Goal: Find contact information: Find contact information

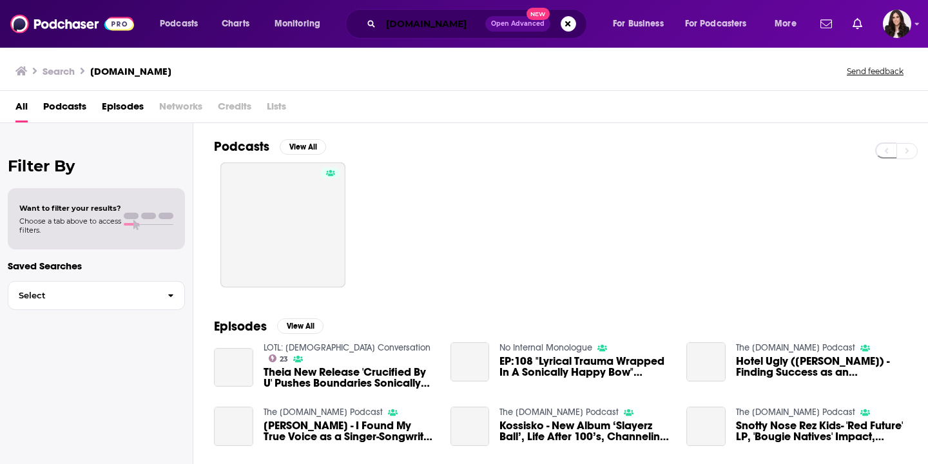
click at [445, 19] on input "[DOMAIN_NAME]" at bounding box center [433, 24] width 104 height 21
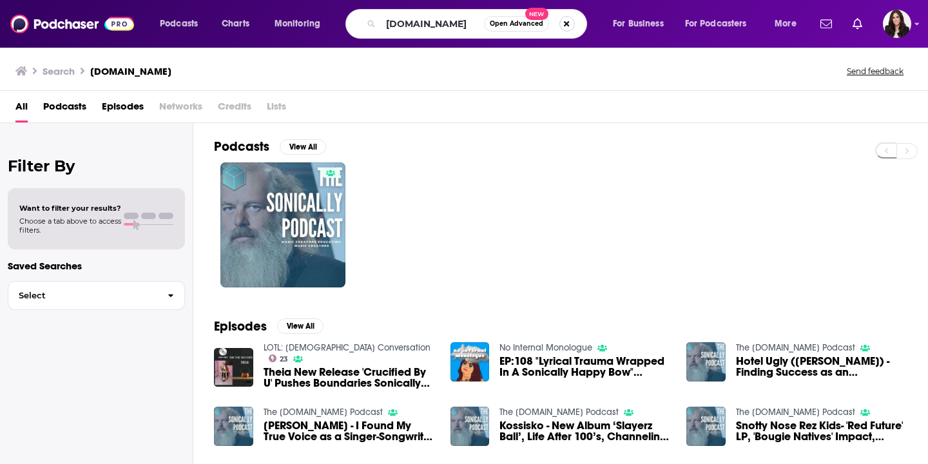
click at [564, 24] on button "Search podcasts, credits, & more..." at bounding box center [567, 23] width 15 height 15
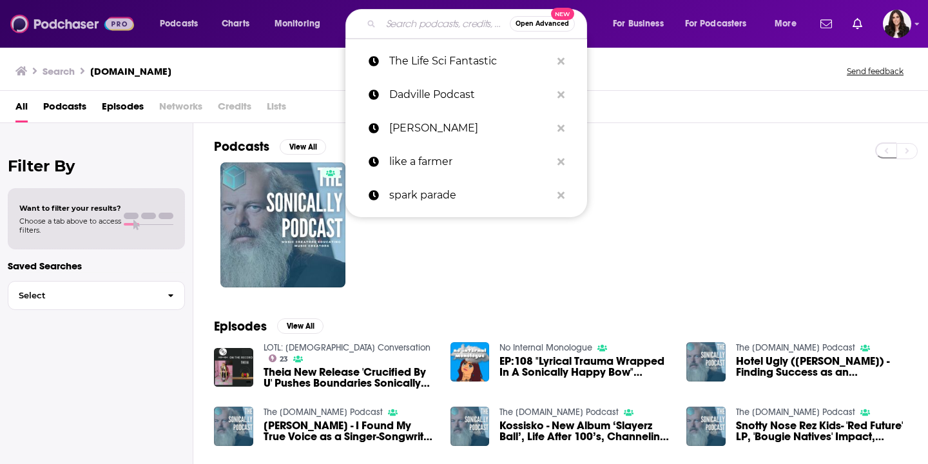
click at [45, 32] on img at bounding box center [72, 24] width 124 height 25
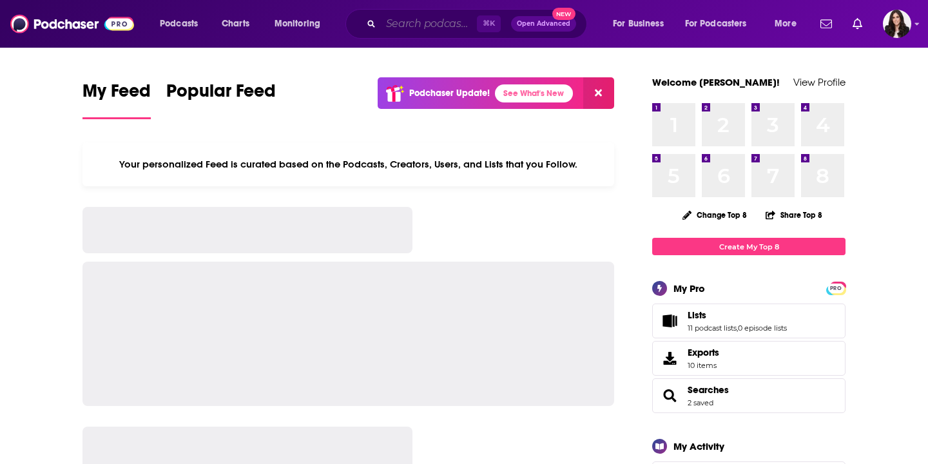
click at [427, 26] on input "Search podcasts, credits, & more..." at bounding box center [429, 24] width 96 height 21
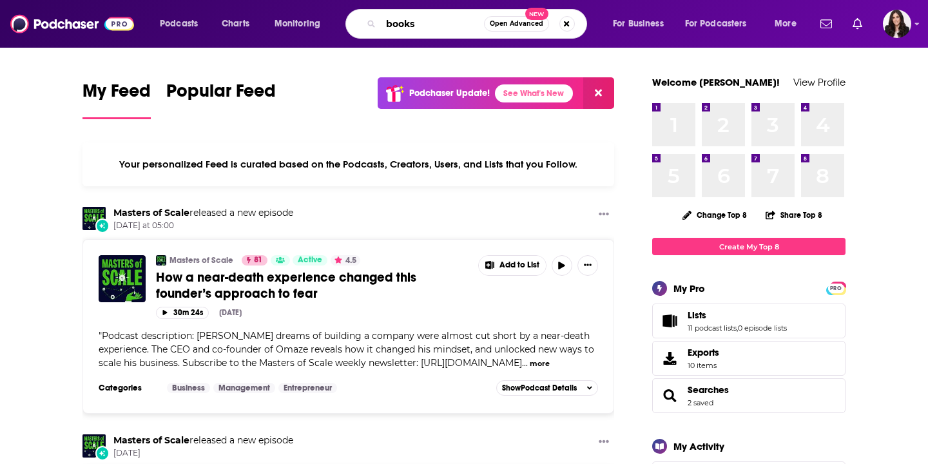
type input "books"
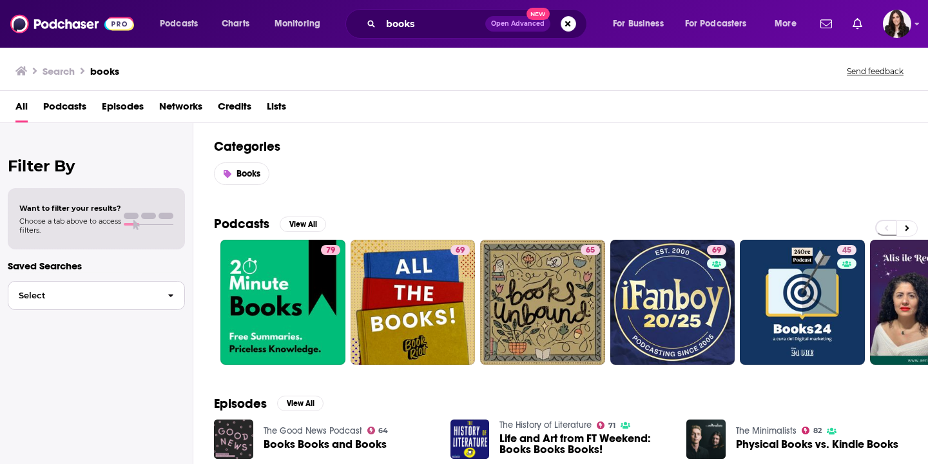
click at [114, 291] on button "Select" at bounding box center [96, 295] width 177 height 29
click at [117, 272] on div at bounding box center [96, 272] width 177 height 1
click at [75, 106] on span "Podcasts" at bounding box center [64, 109] width 43 height 26
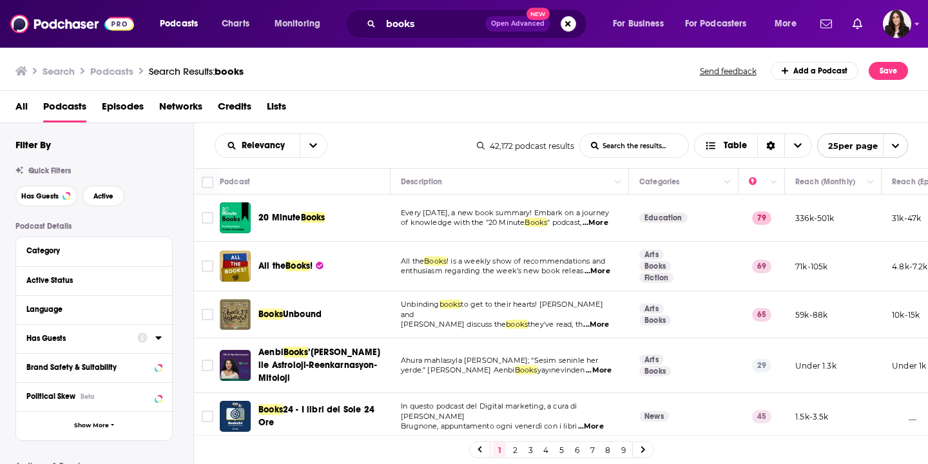
click at [54, 340] on div "Has Guests" at bounding box center [77, 338] width 103 height 9
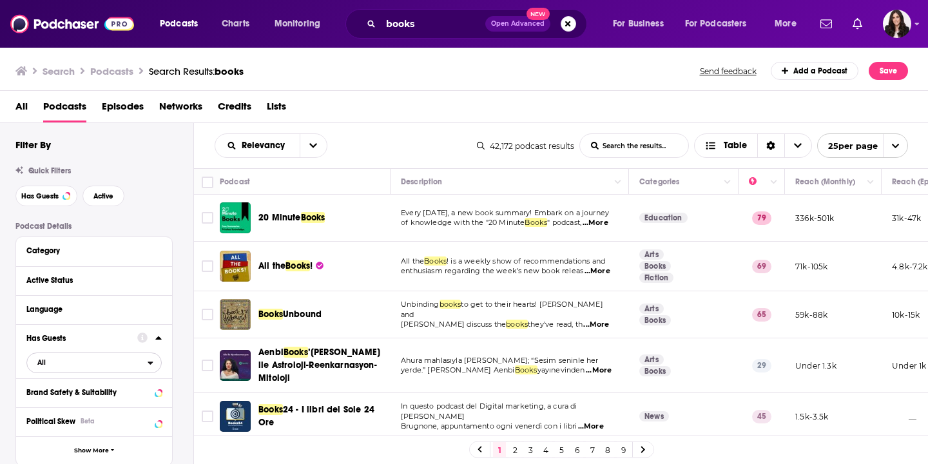
click at [41, 365] on span "All" at bounding box center [41, 362] width 8 height 7
click at [43, 403] on span "Has guests" at bounding box center [71, 405] width 77 height 7
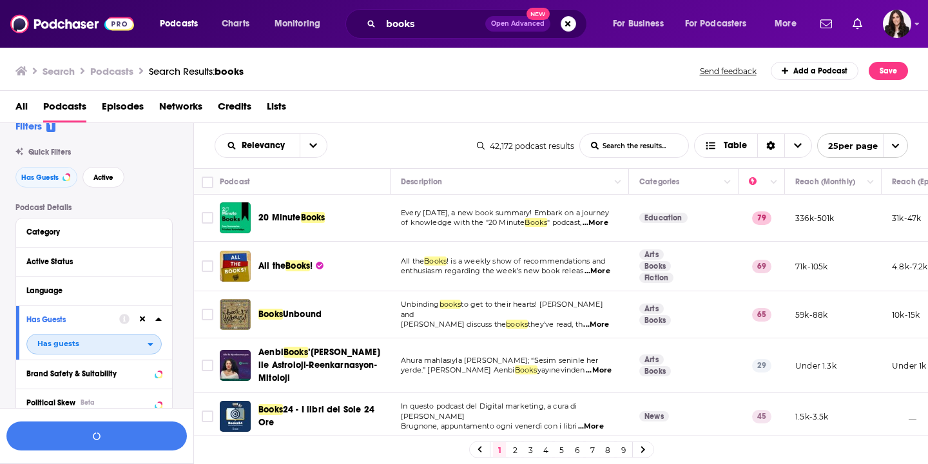
scroll to position [26, 0]
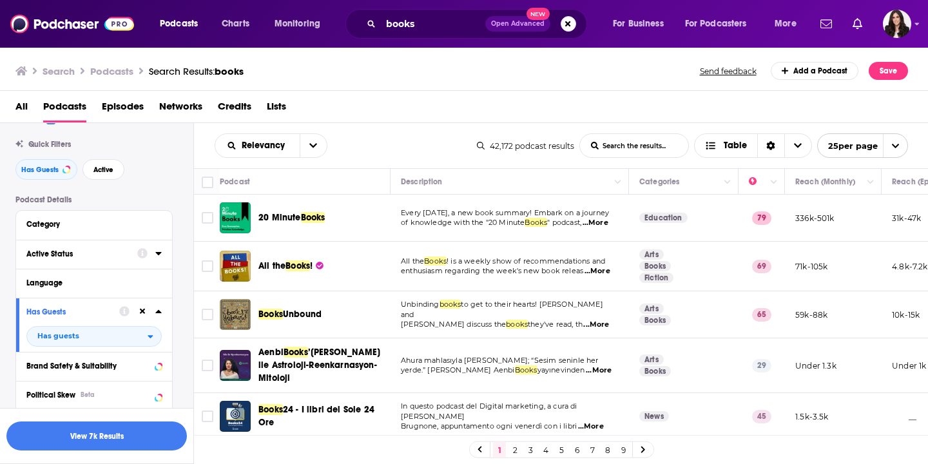
click at [69, 257] on div "Active Status" at bounding box center [77, 254] width 103 height 9
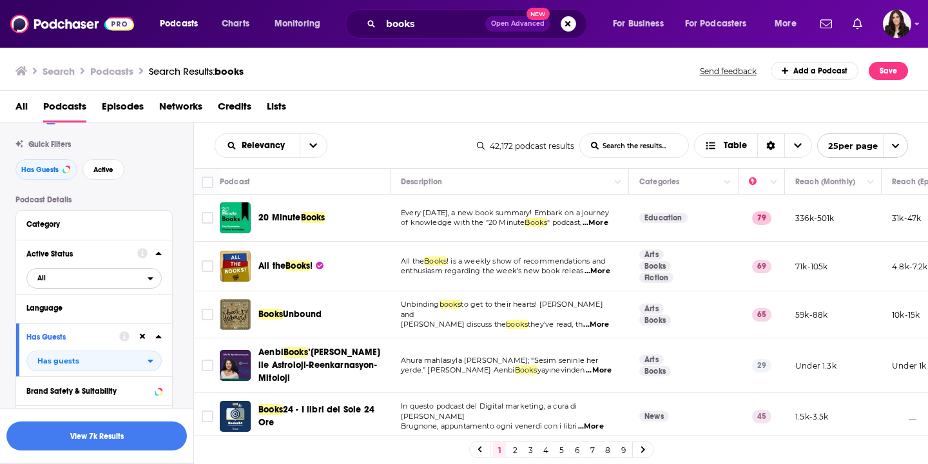
click at [41, 284] on span "All" at bounding box center [87, 278] width 121 height 17
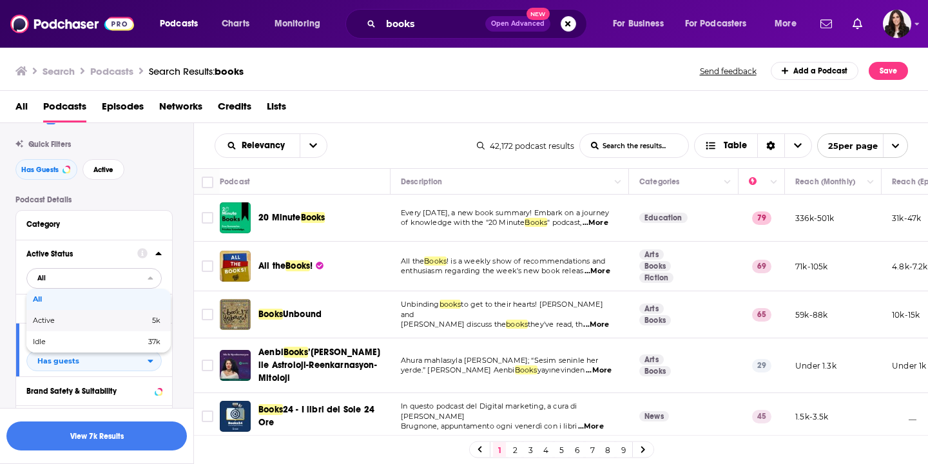
click at [41, 321] on span "Active" at bounding box center [67, 320] width 69 height 7
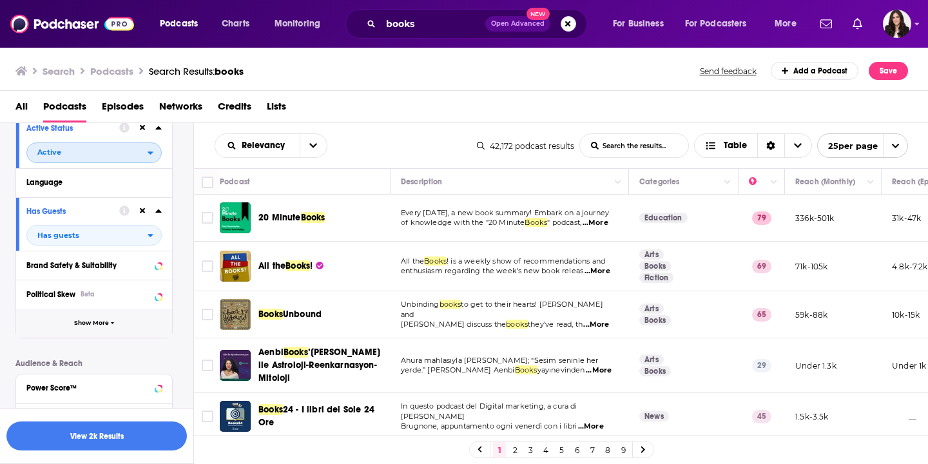
scroll to position [159, 0]
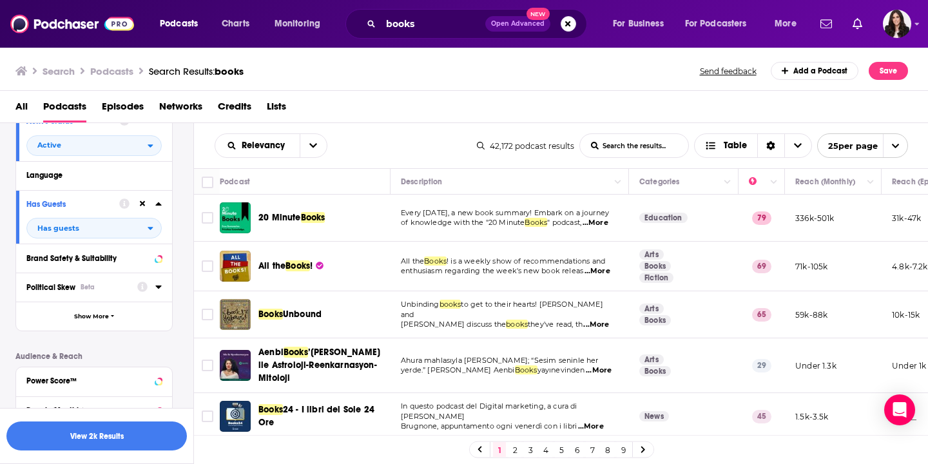
click at [102, 289] on div "Political Skew Beta" at bounding box center [77, 287] width 103 height 9
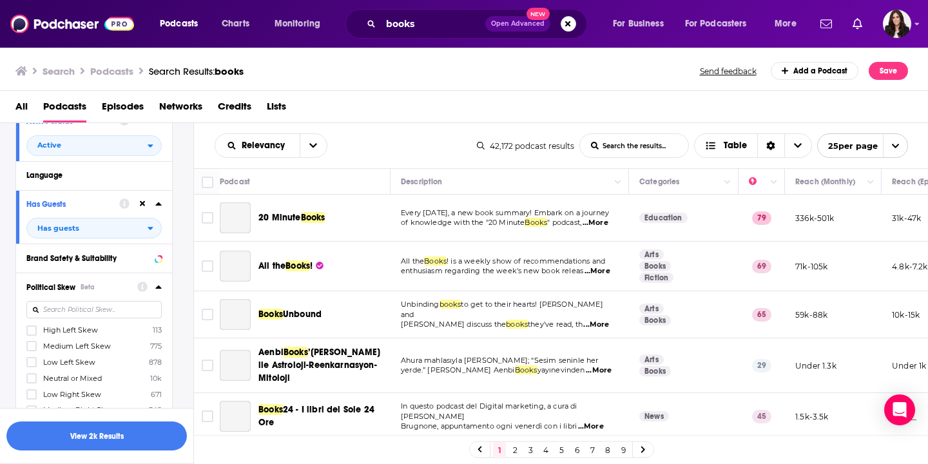
scroll to position [235, 0]
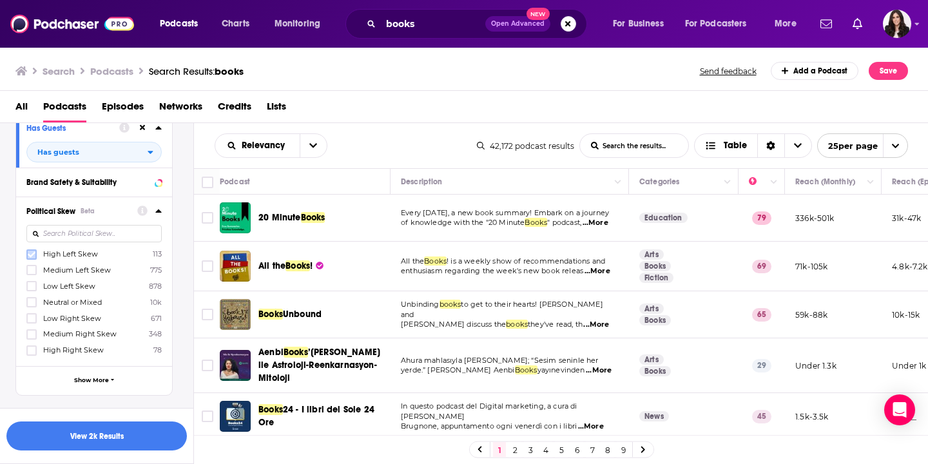
click at [32, 259] on icon at bounding box center [32, 255] width 8 height 8
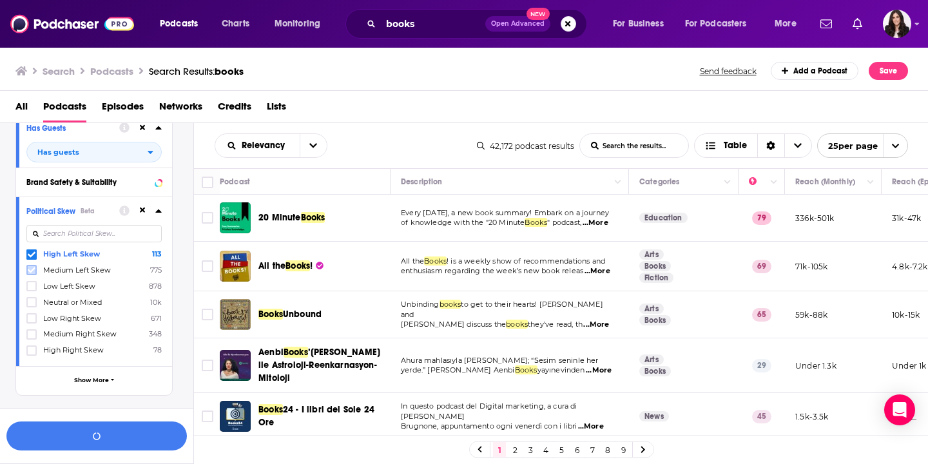
click at [32, 272] on icon at bounding box center [32, 270] width 8 height 8
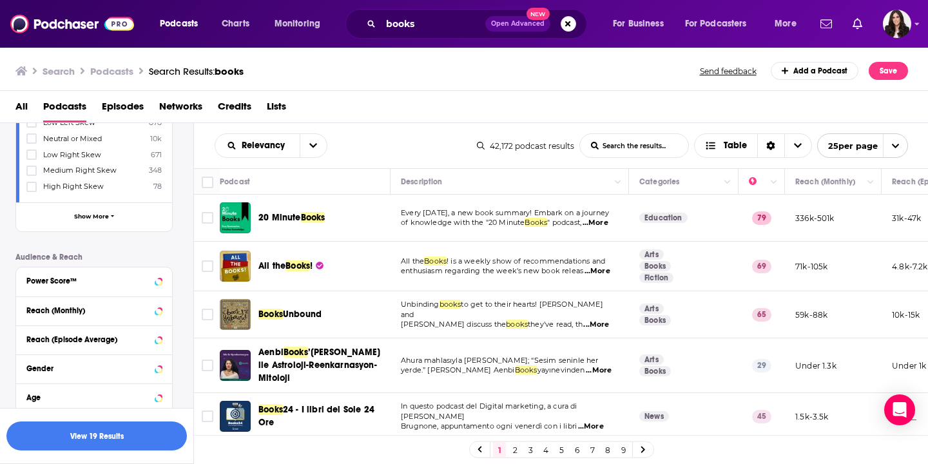
scroll to position [406, 0]
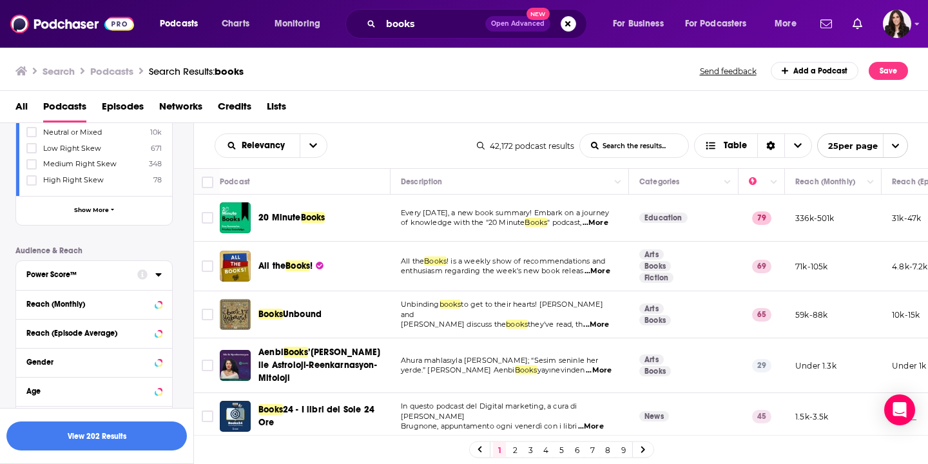
click at [73, 271] on div "Power Score™" at bounding box center [77, 274] width 103 height 9
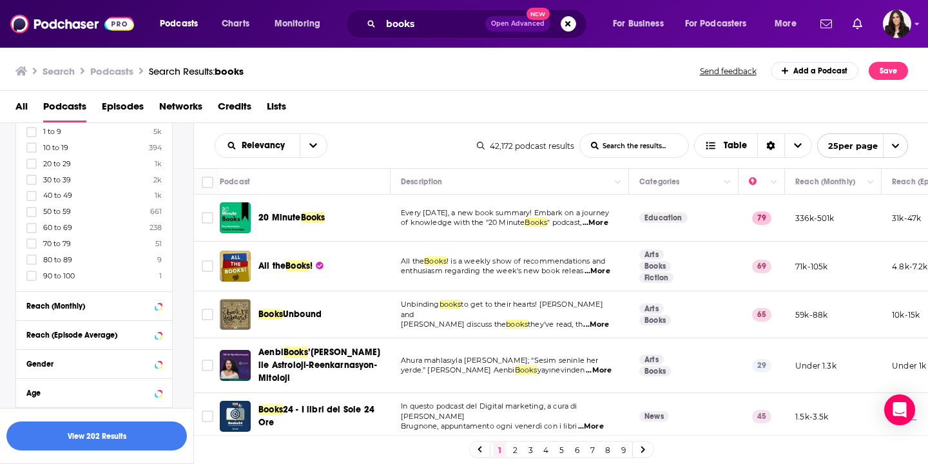
scroll to position [585, 0]
click at [31, 196] on icon at bounding box center [32, 195] width 8 height 6
click at [130, 435] on button "View 44 Results" at bounding box center [96, 436] width 181 height 29
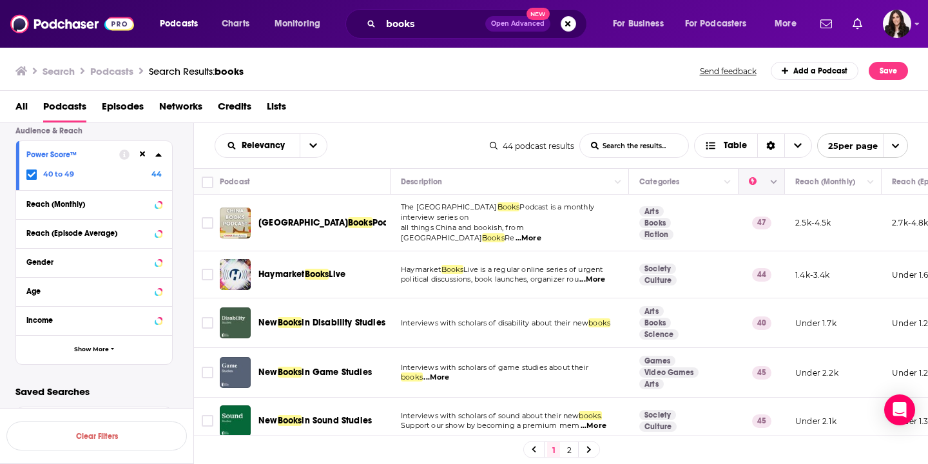
click at [772, 183] on icon "Column Actions" at bounding box center [774, 183] width 6 height 8
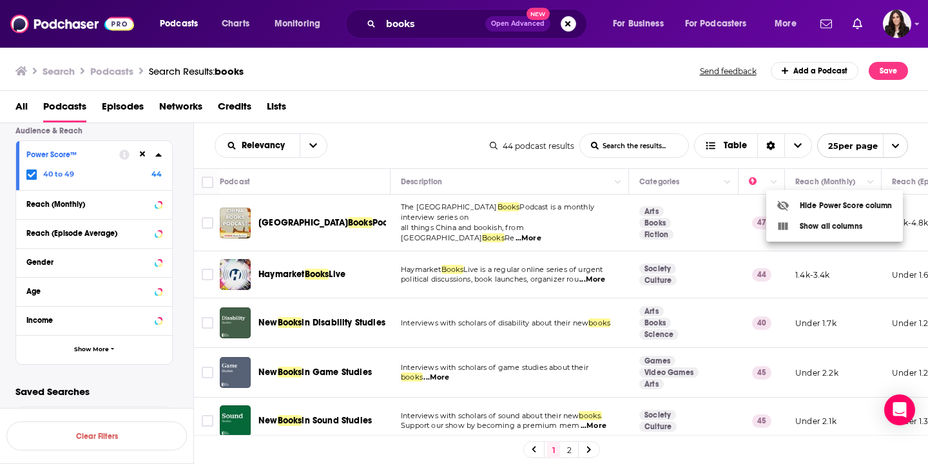
click at [593, 103] on div at bounding box center [464, 232] width 928 height 464
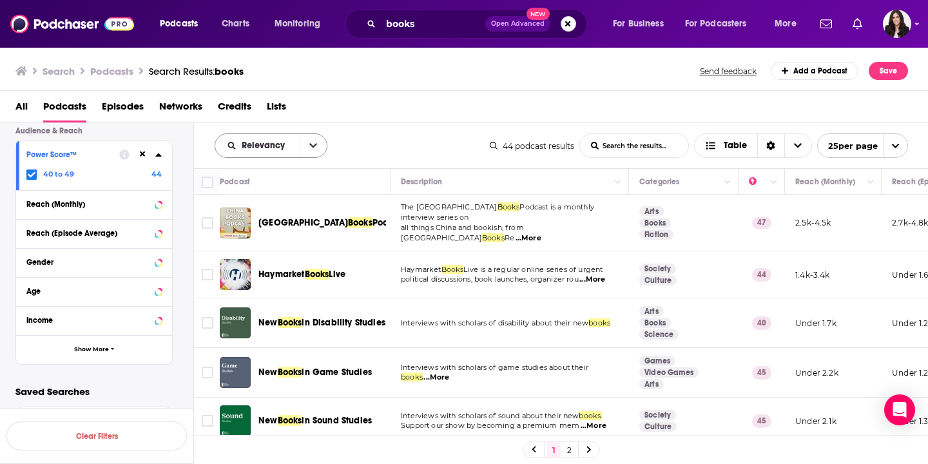
click at [316, 147] on icon "open menu" at bounding box center [313, 145] width 8 height 9
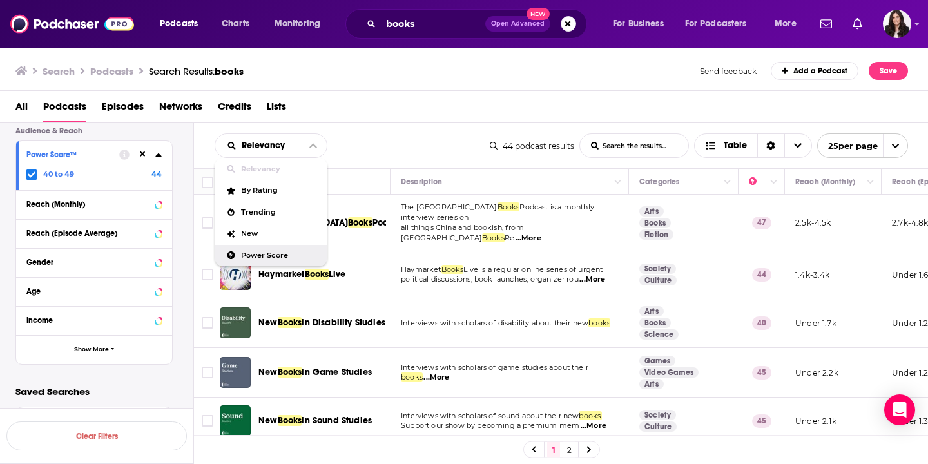
click at [251, 252] on span "Power Score" at bounding box center [279, 255] width 76 height 7
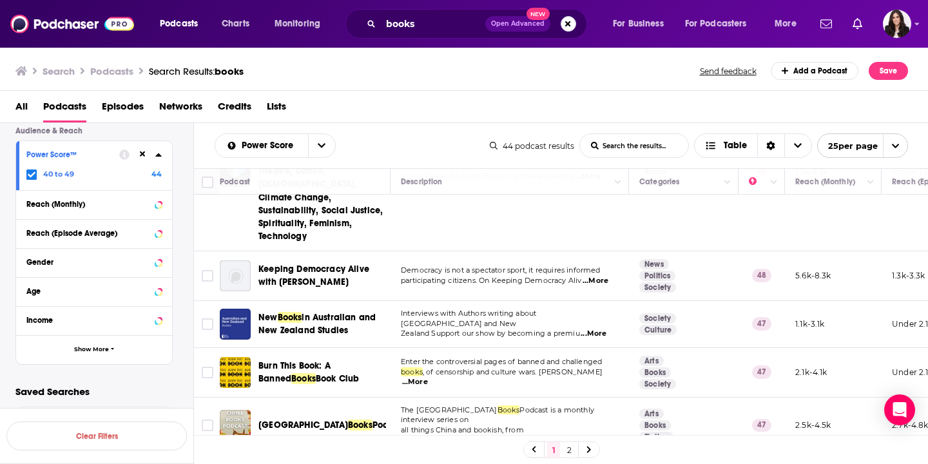
scroll to position [199, 0]
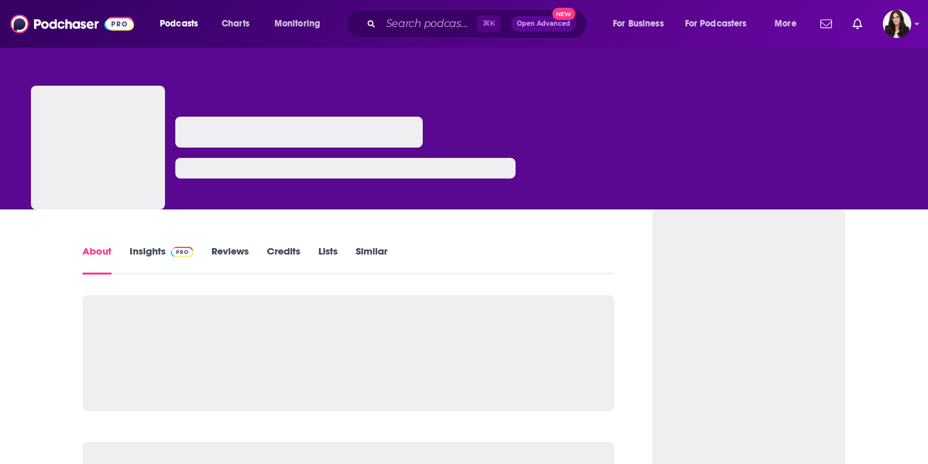
click at [162, 248] on link "Insights" at bounding box center [162, 260] width 64 height 30
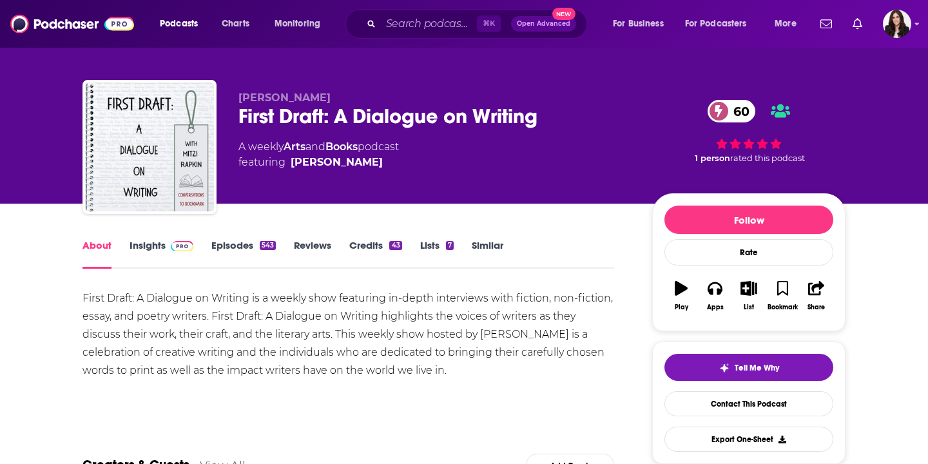
scroll to position [7, 0]
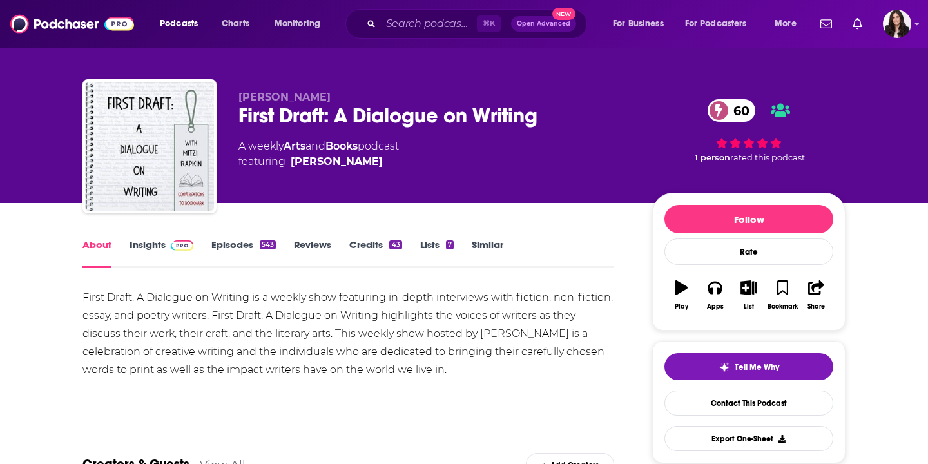
click at [173, 244] on img at bounding box center [182, 245] width 23 height 10
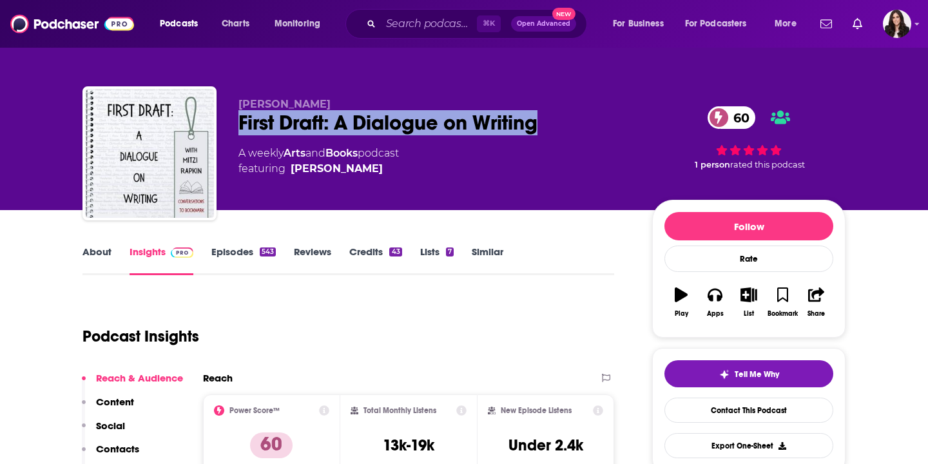
drag, startPoint x: 476, startPoint y: 119, endPoint x: 232, endPoint y: 119, distance: 244.4
click at [232, 119] on div "[PERSON_NAME] First Draft: A Dialogue on Writing 60 A weekly Arts and Books pod…" at bounding box center [464, 155] width 763 height 139
copy h2 "First Draft: A Dialogue on Writing"
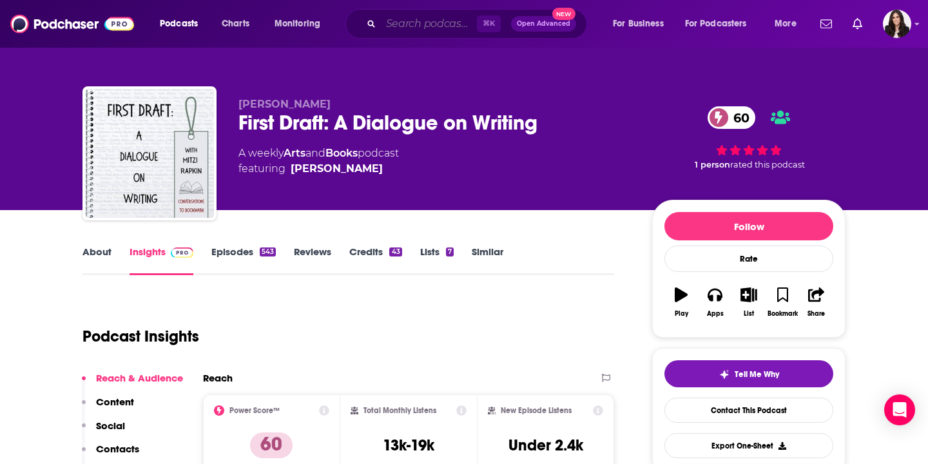
click at [426, 17] on input "Search podcasts, credits, & more..." at bounding box center [429, 24] width 96 height 21
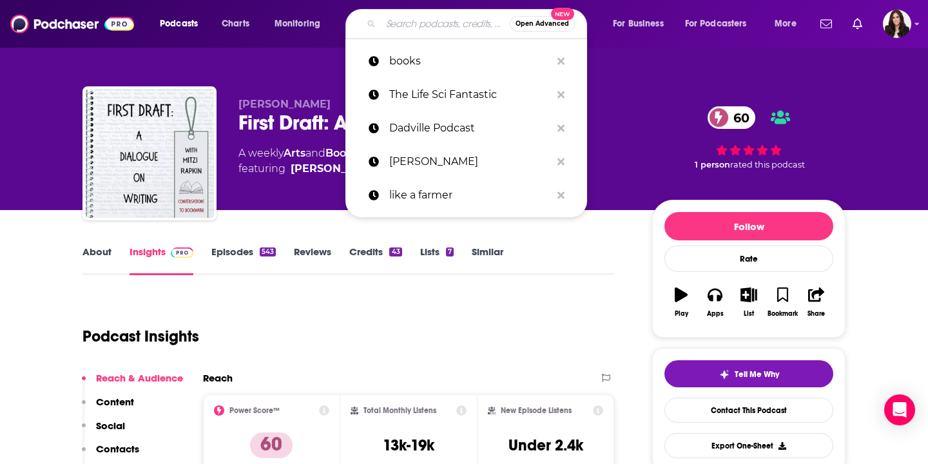
paste input "The Maris Review"
type input "The Maris Review"
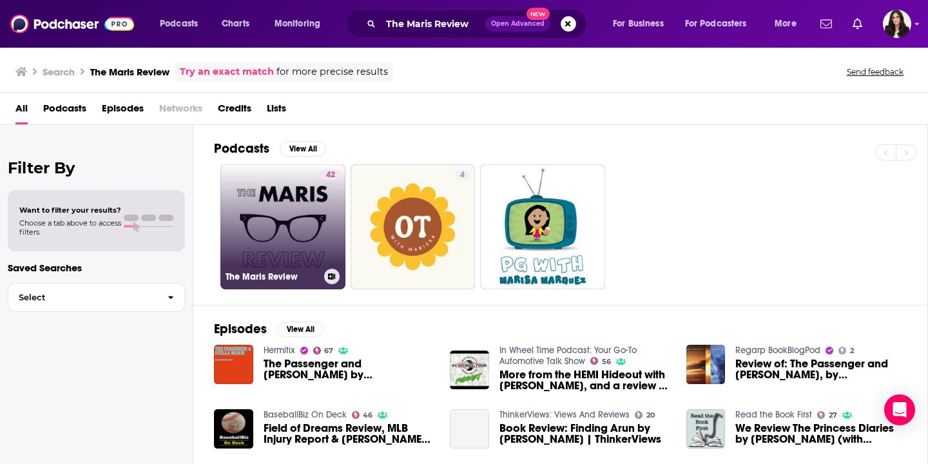
click at [280, 268] on link "42 The Maris Review" at bounding box center [283, 226] width 125 height 125
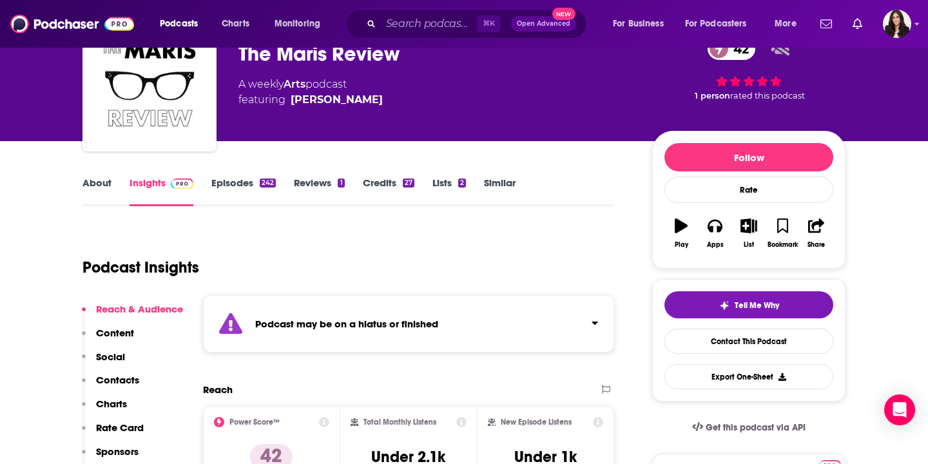
scroll to position [66, 0]
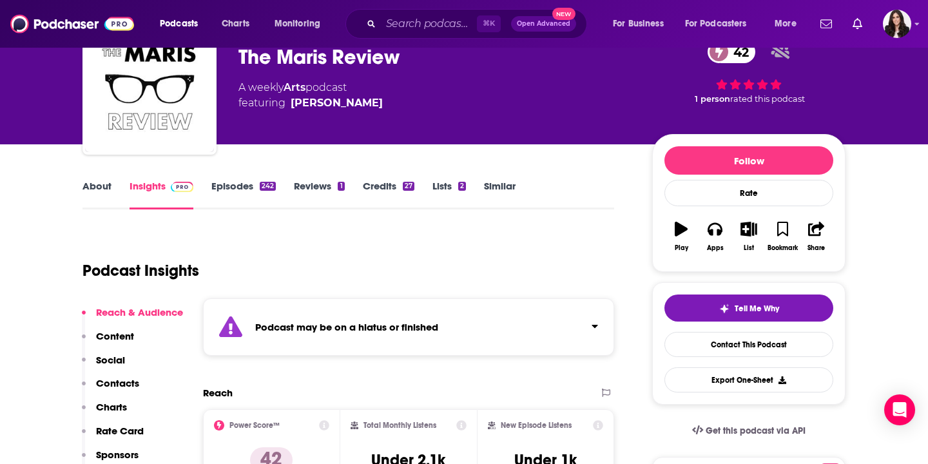
click at [227, 181] on link "Episodes 242" at bounding box center [243, 195] width 64 height 30
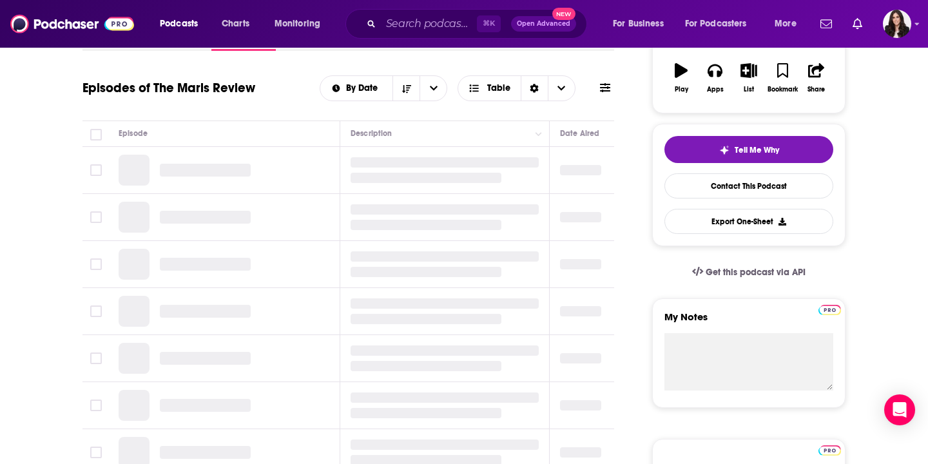
scroll to position [225, 0]
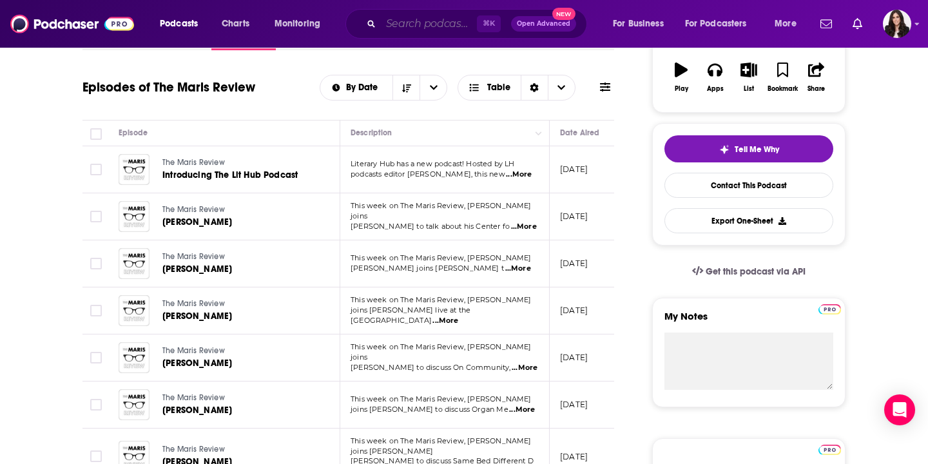
click at [435, 21] on input "Search podcasts, credits, & more..." at bounding box center [429, 24] width 96 height 21
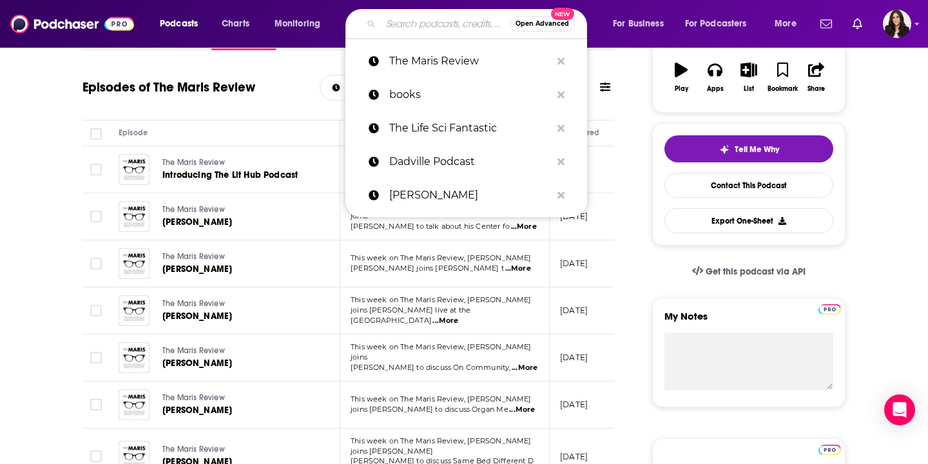
paste input "The Literary Life with [PERSON_NAME]"
type input "The Literary Life with [PERSON_NAME]"
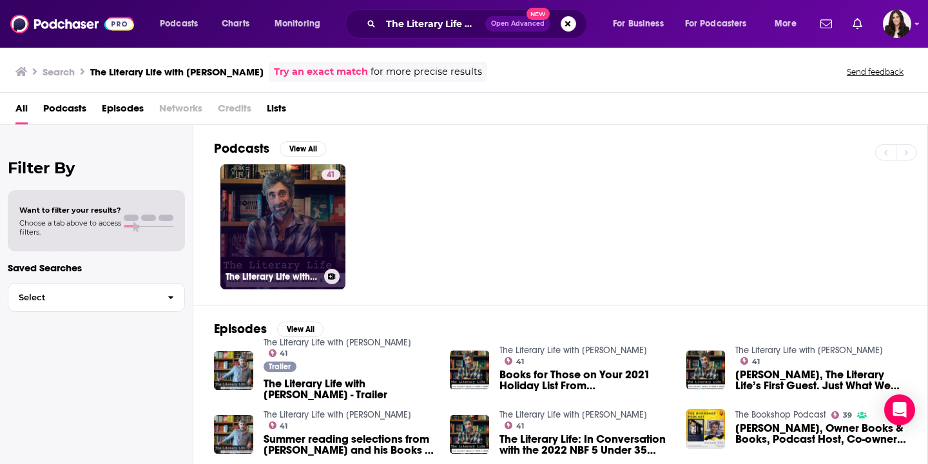
click at [284, 199] on link "41 The Literary Life with [PERSON_NAME]" at bounding box center [283, 226] width 125 height 125
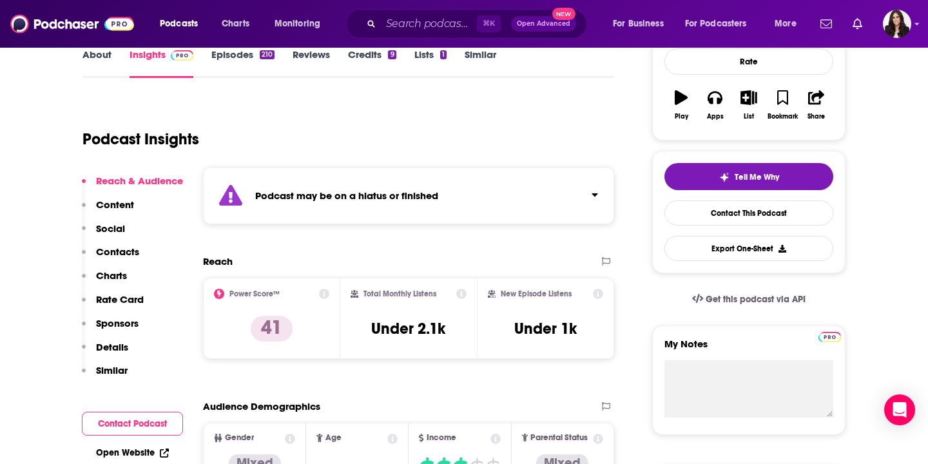
scroll to position [199, 0]
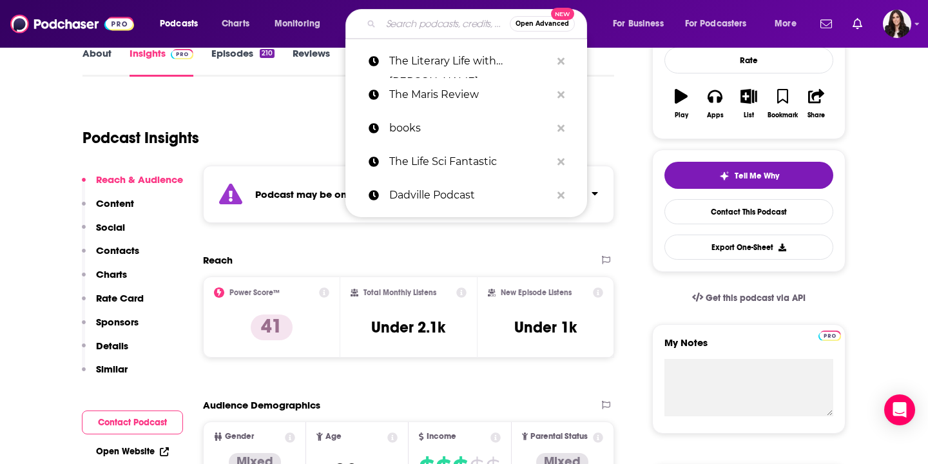
click at [413, 14] on input "Search podcasts, credits, & more..." at bounding box center [445, 24] width 129 height 21
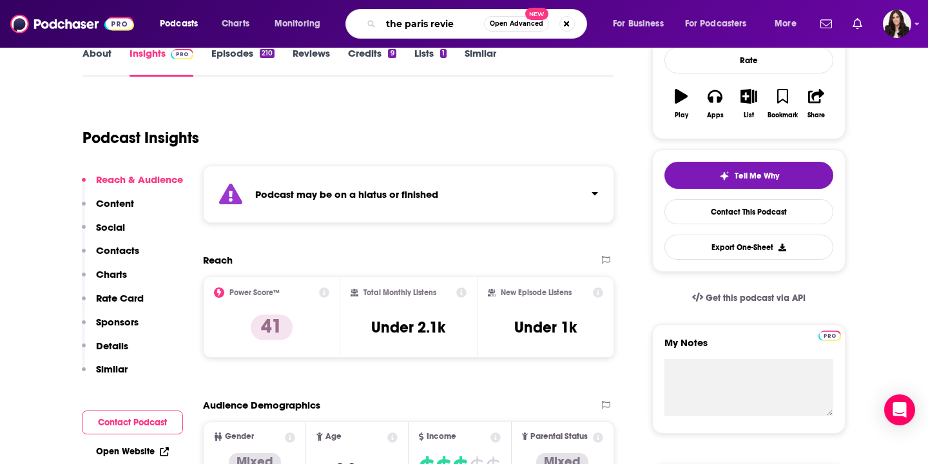
type input "the paris review"
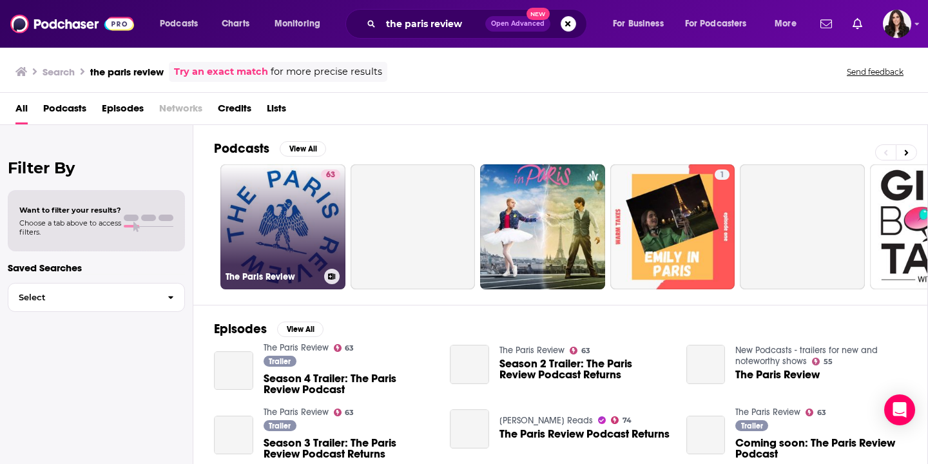
click at [291, 231] on link "63 The Paris Review" at bounding box center [283, 226] width 125 height 125
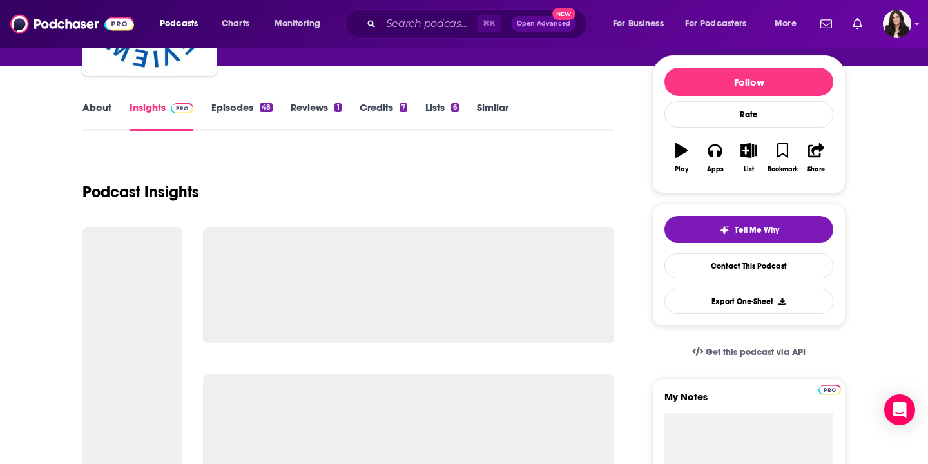
scroll to position [172, 0]
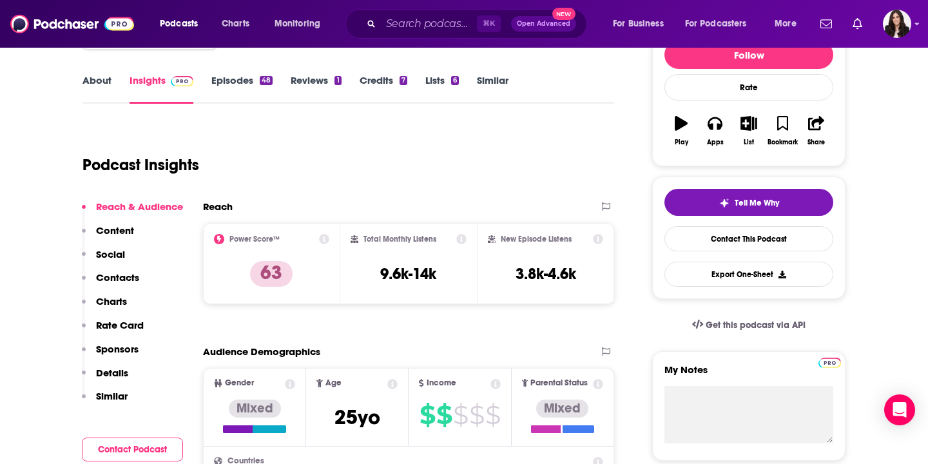
click at [109, 232] on p "Content" at bounding box center [115, 230] width 38 height 12
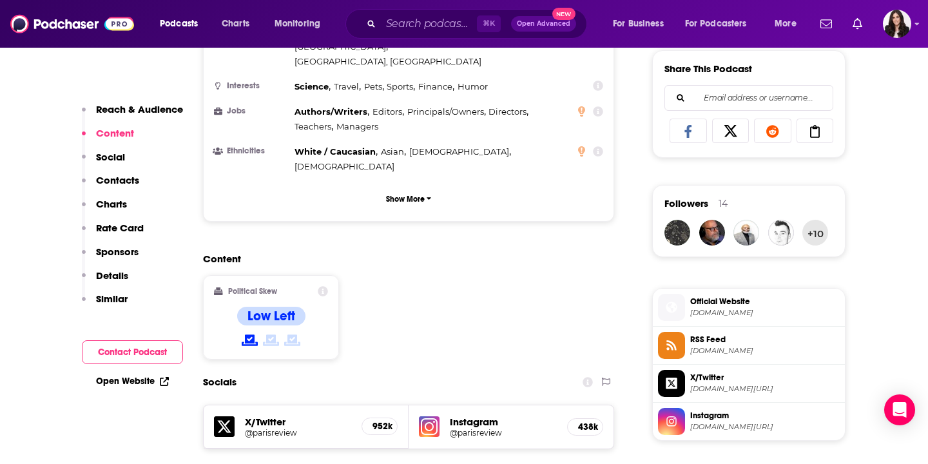
click at [117, 179] on p "Contacts" at bounding box center [117, 180] width 43 height 12
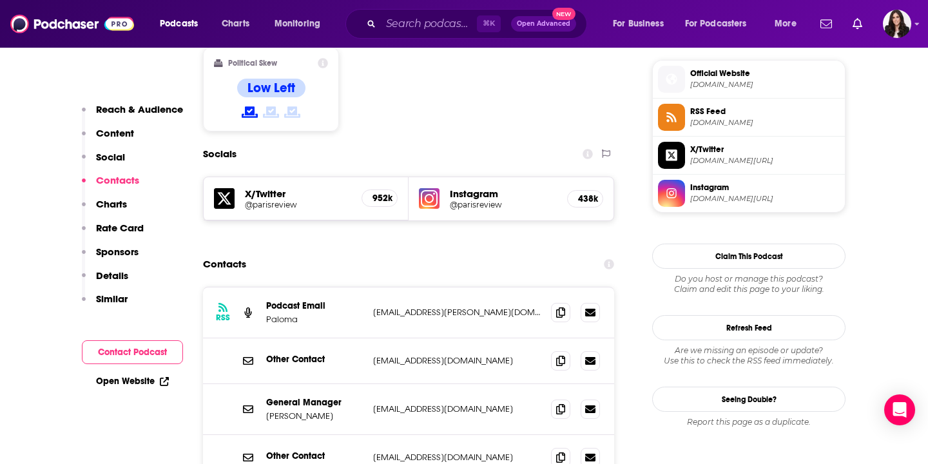
scroll to position [1053, 0]
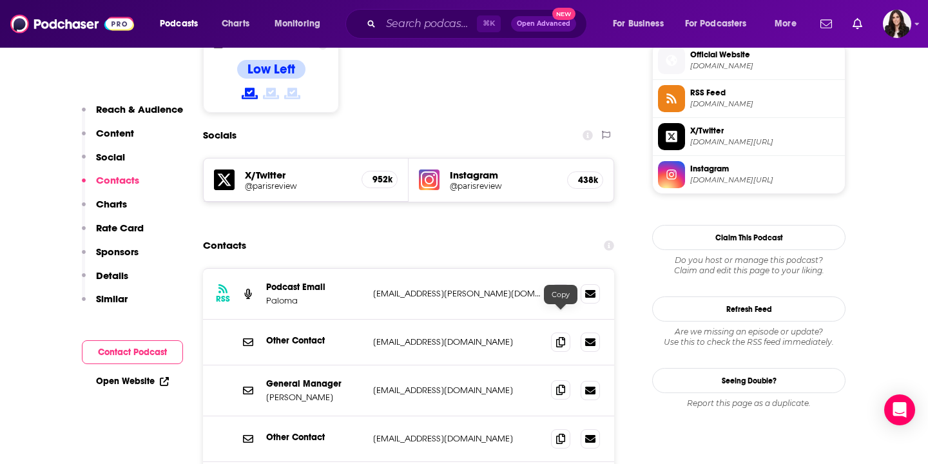
click at [561, 385] on icon at bounding box center [560, 390] width 9 height 10
click at [564, 288] on icon at bounding box center [560, 293] width 9 height 10
click at [566, 429] on span at bounding box center [560, 438] width 19 height 19
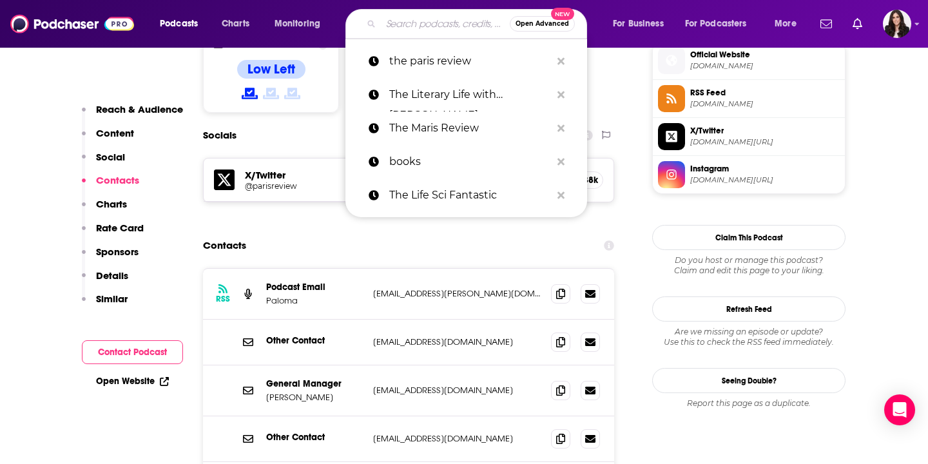
click at [426, 27] on input "Search podcasts, credits, & more..." at bounding box center [445, 24] width 129 height 21
paste input "Los Angeles Review of Books Radio Hour"
type input "Los Angeles Review of Books Radio Hour"
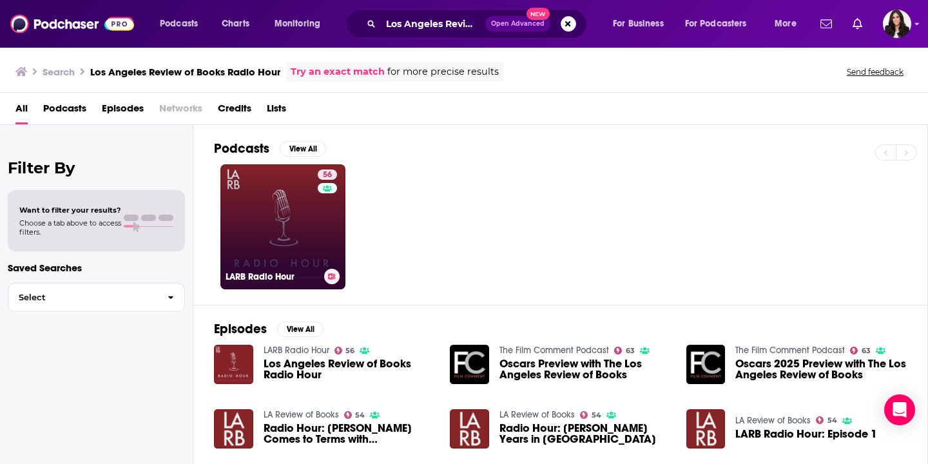
click at [286, 221] on link "56 LARB Radio Hour" at bounding box center [283, 226] width 125 height 125
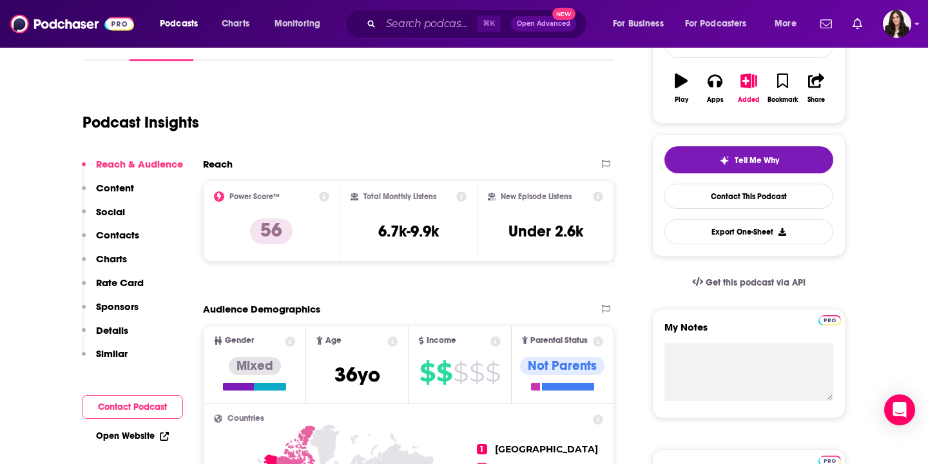
click at [133, 233] on p "Contacts" at bounding box center [117, 235] width 43 height 12
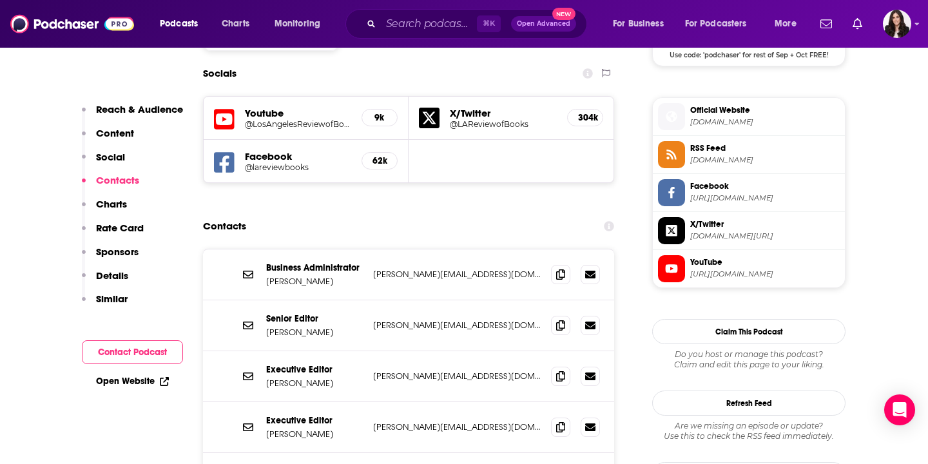
scroll to position [1119, 0]
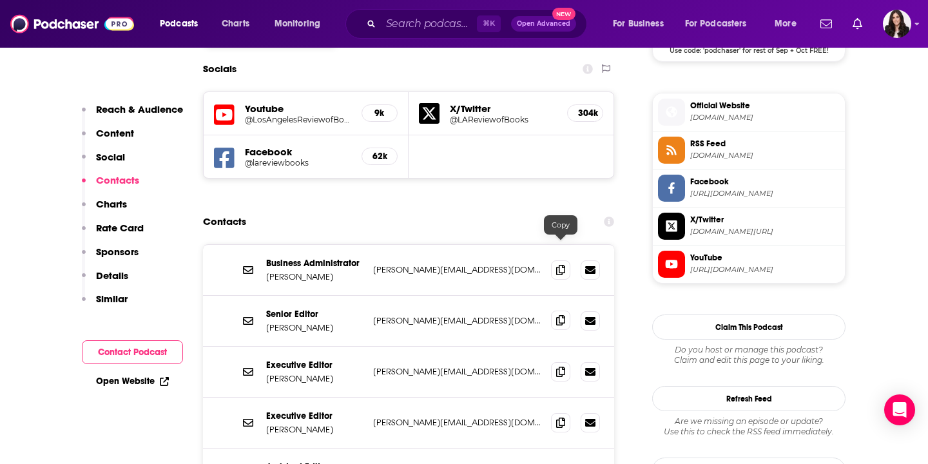
click at [565, 311] on span at bounding box center [560, 320] width 19 height 19
click at [561, 366] on icon at bounding box center [560, 371] width 9 height 10
click at [566, 413] on span at bounding box center [560, 422] width 19 height 19
click at [562, 464] on span at bounding box center [560, 473] width 19 height 19
drag, startPoint x: 342, startPoint y: 408, endPoint x: 267, endPoint y: 409, distance: 75.4
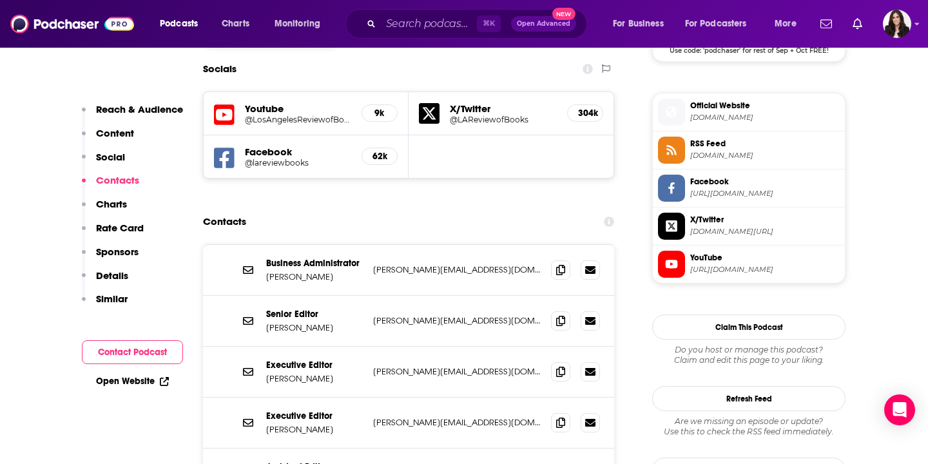
copy p "[PERSON_NAME]"
click at [563, 264] on icon at bounding box center [560, 269] width 9 height 10
drag, startPoint x: 335, startPoint y: 206, endPoint x: 299, endPoint y: 206, distance: 36.8
click at [299, 271] on p "[PERSON_NAME]" at bounding box center [314, 276] width 97 height 11
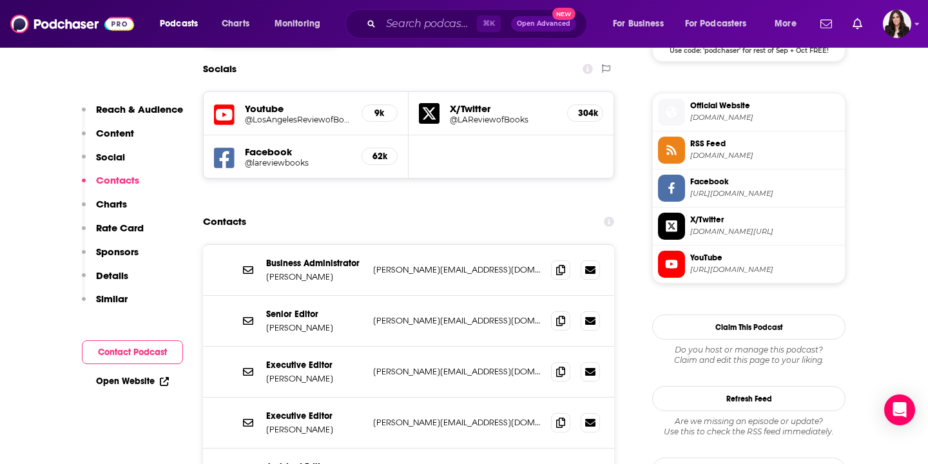
copy p "[PERSON_NAME]"
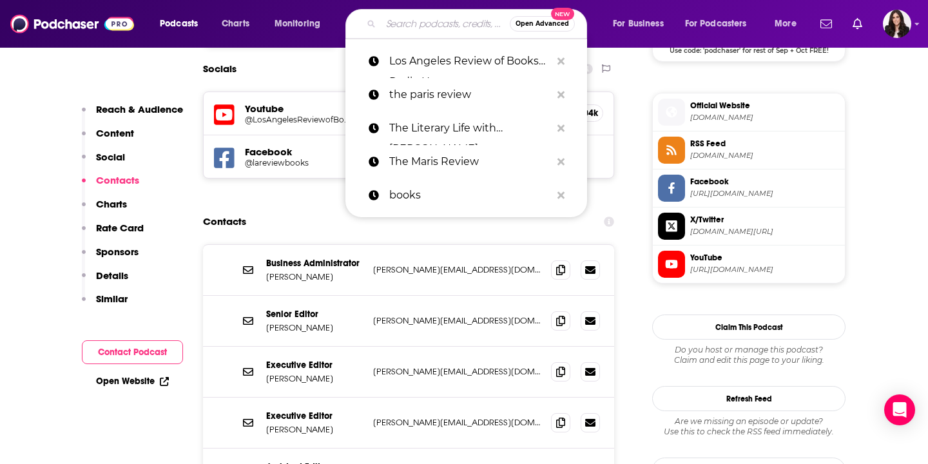
click at [442, 31] on input "Search podcasts, credits, & more..." at bounding box center [445, 24] width 129 height 21
paste input "Slate’s Culture Gabfest"
type input "Slate’s Culture Gabfest"
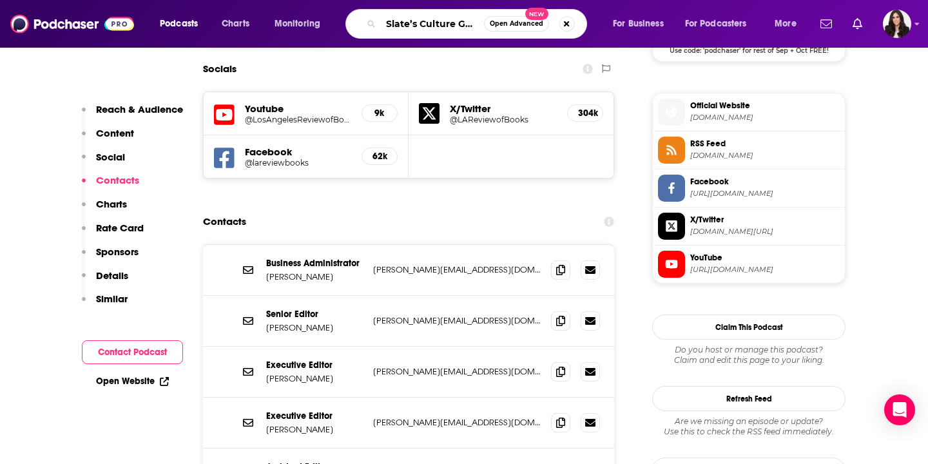
scroll to position [0, 16]
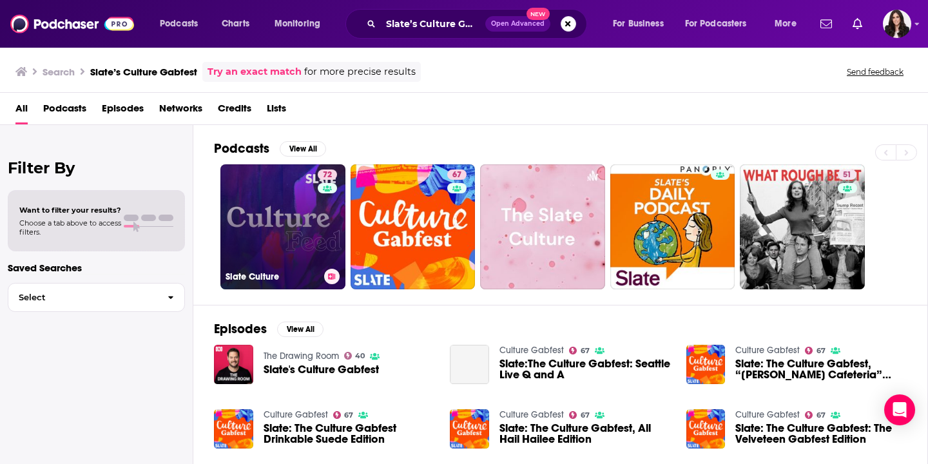
click at [287, 243] on link "72 Slate Culture" at bounding box center [283, 226] width 125 height 125
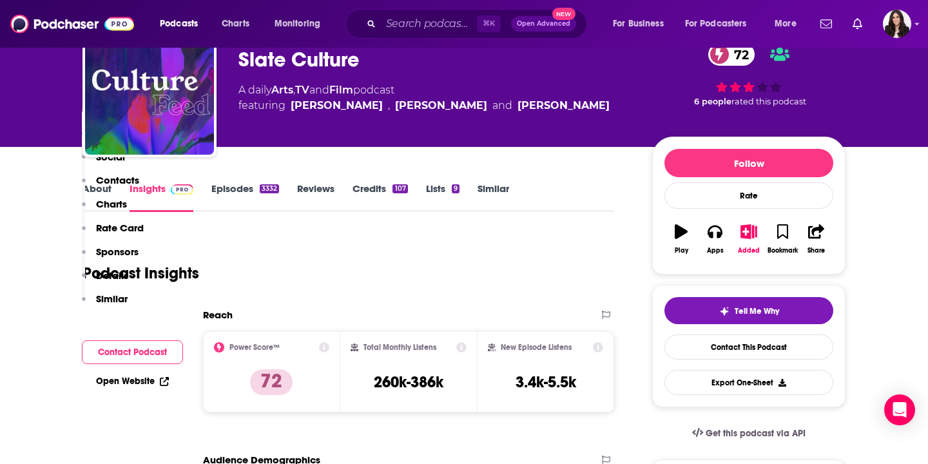
scroll to position [262, 0]
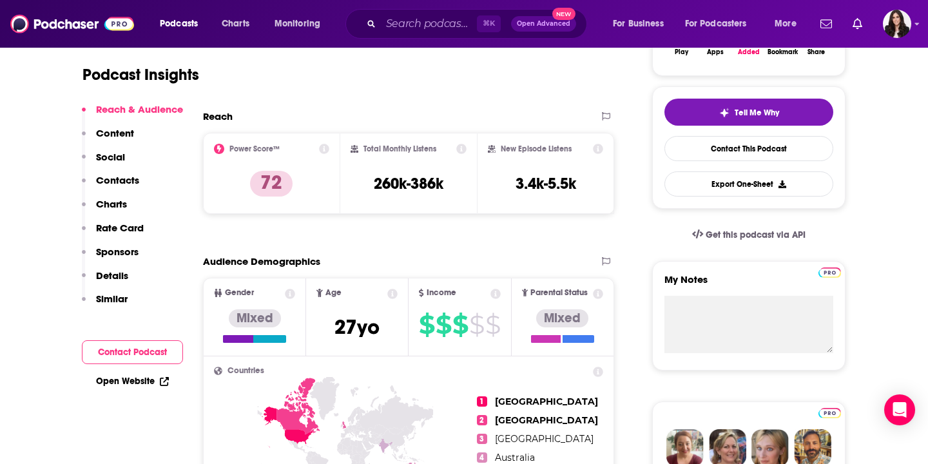
click at [112, 177] on p "Contacts" at bounding box center [117, 180] width 43 height 12
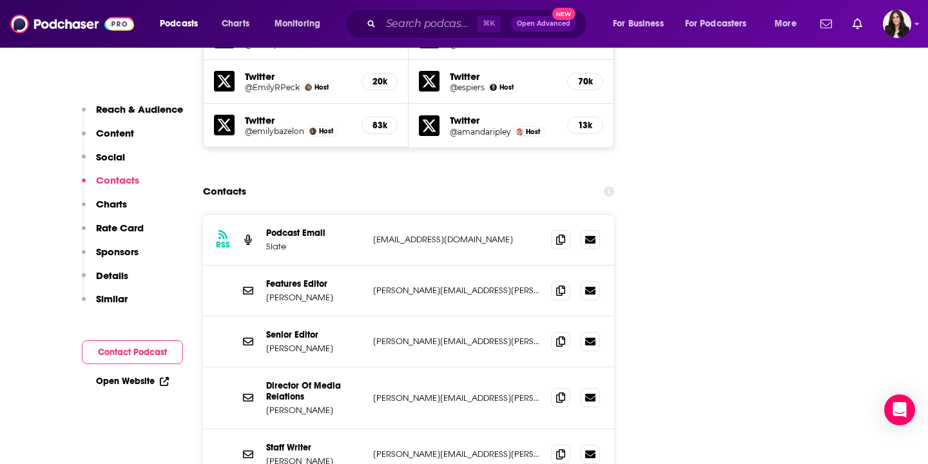
scroll to position [1652, 0]
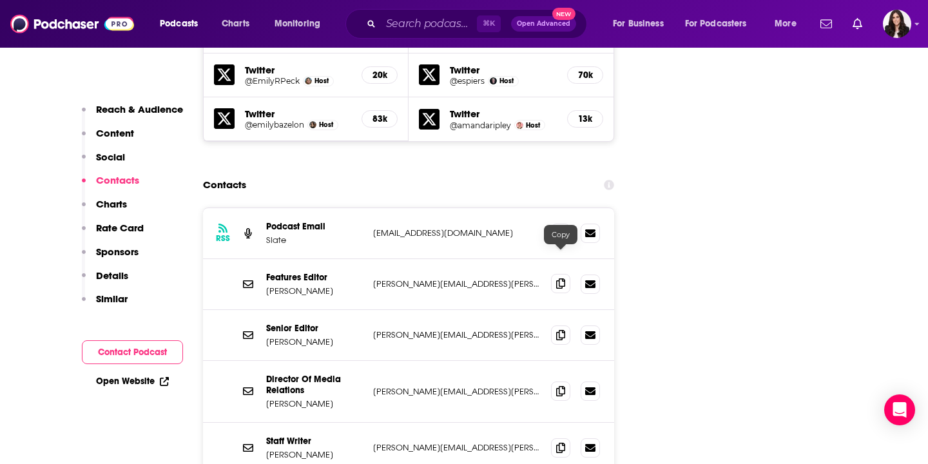
click at [564, 279] on icon at bounding box center [560, 284] width 9 height 10
click at [564, 329] on icon at bounding box center [560, 334] width 9 height 10
click at [560, 381] on span at bounding box center [560, 390] width 19 height 19
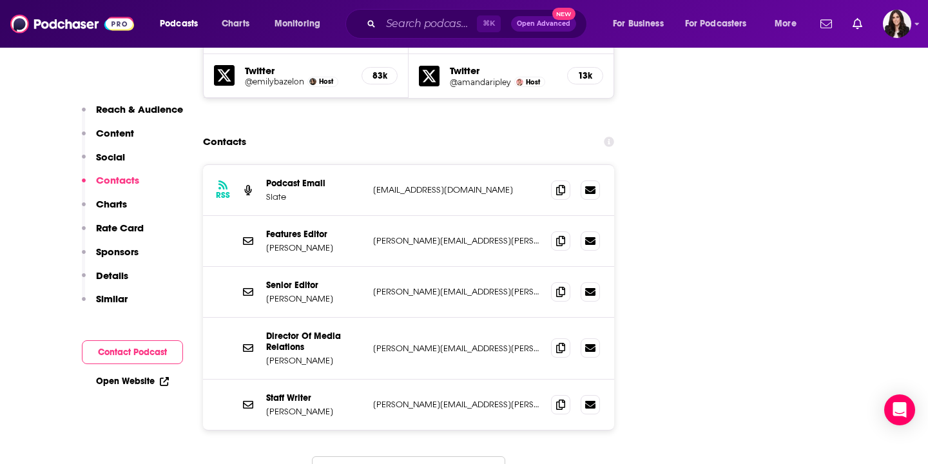
scroll to position [1700, 0]
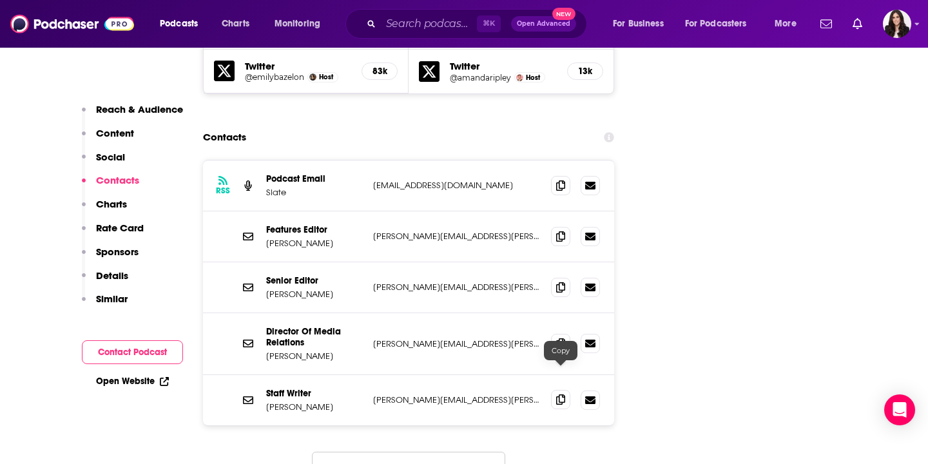
click at [560, 390] on span at bounding box center [560, 399] width 19 height 19
click at [439, 19] on input "Search podcasts, credits, & more..." at bounding box center [429, 24] width 96 height 21
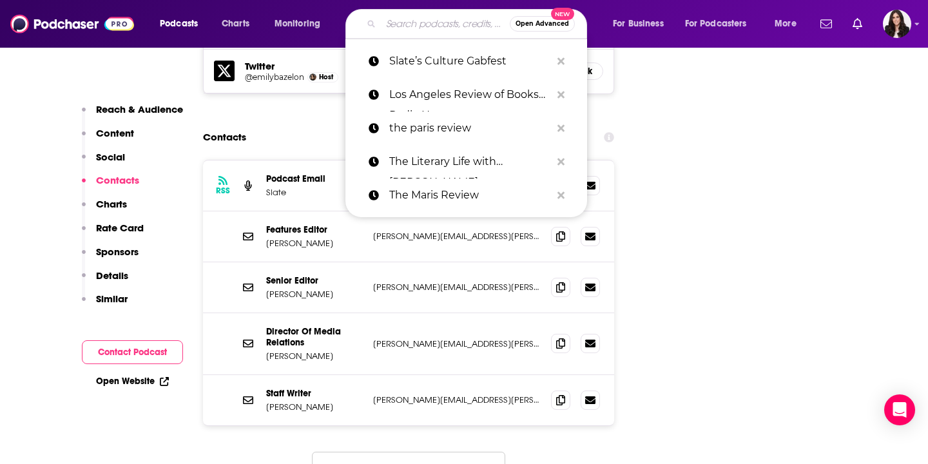
paste input "The Atlantic Interviews"
type input "The Atlantic Interviews"
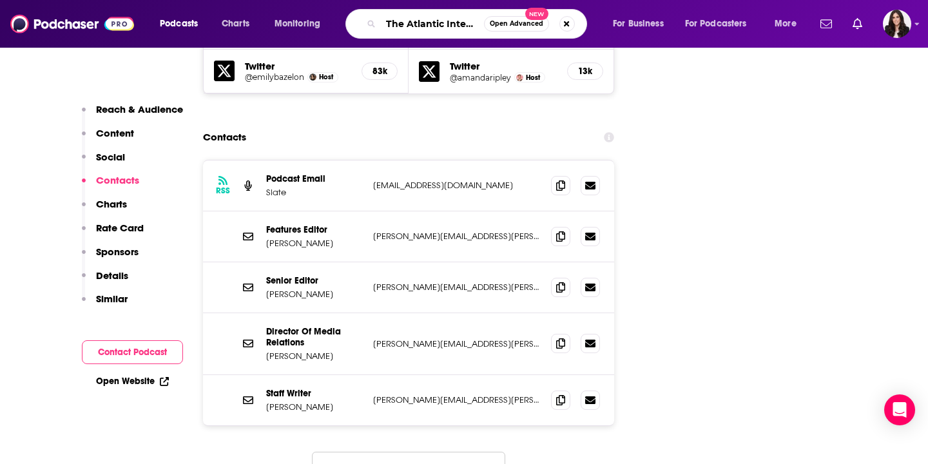
scroll to position [0, 18]
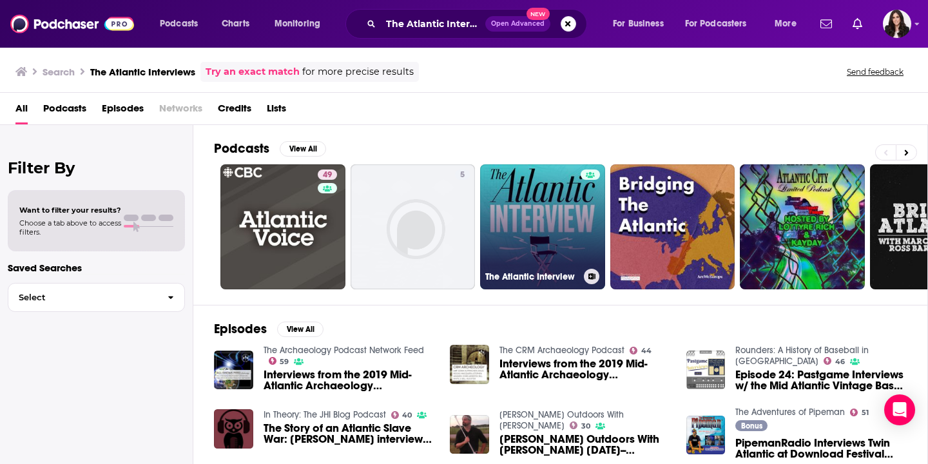
click at [552, 231] on link "The Atlantic Interview" at bounding box center [542, 226] width 125 height 125
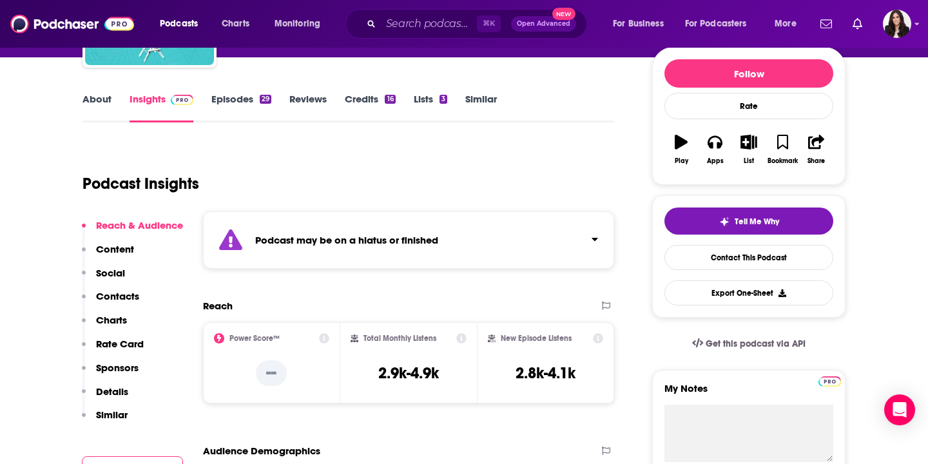
scroll to position [153, 0]
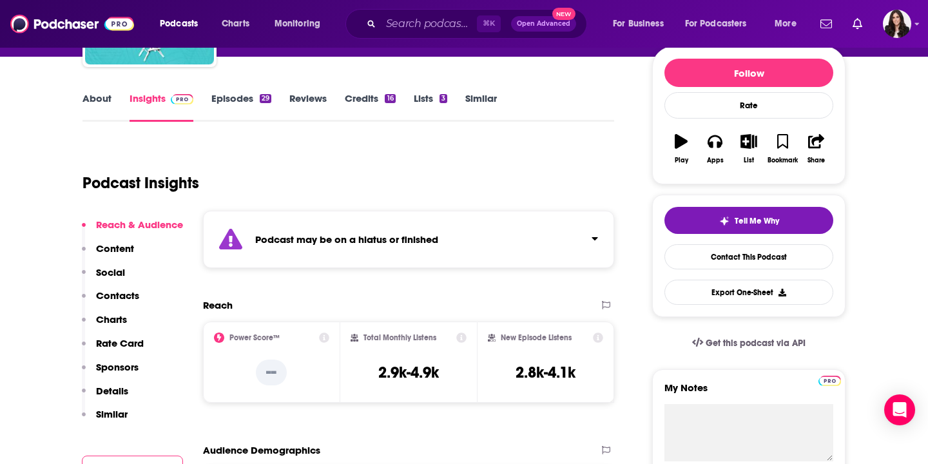
click at [122, 249] on p "Content" at bounding box center [115, 248] width 38 height 12
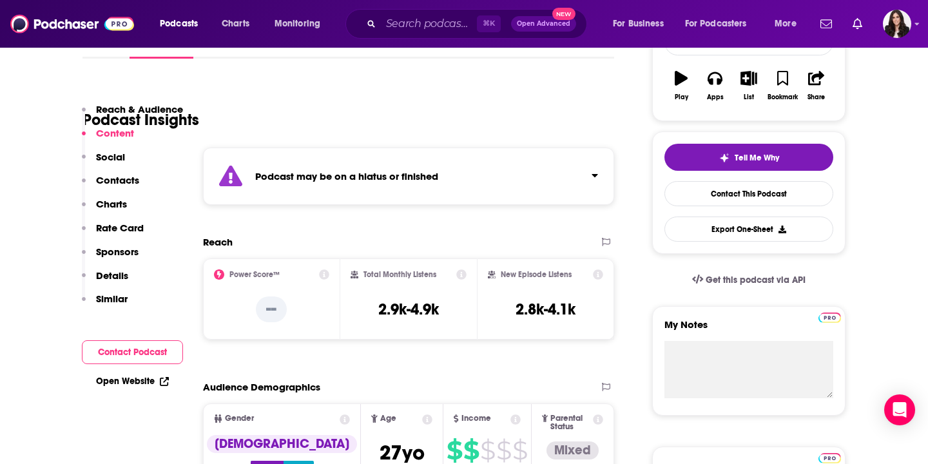
scroll to position [152, 0]
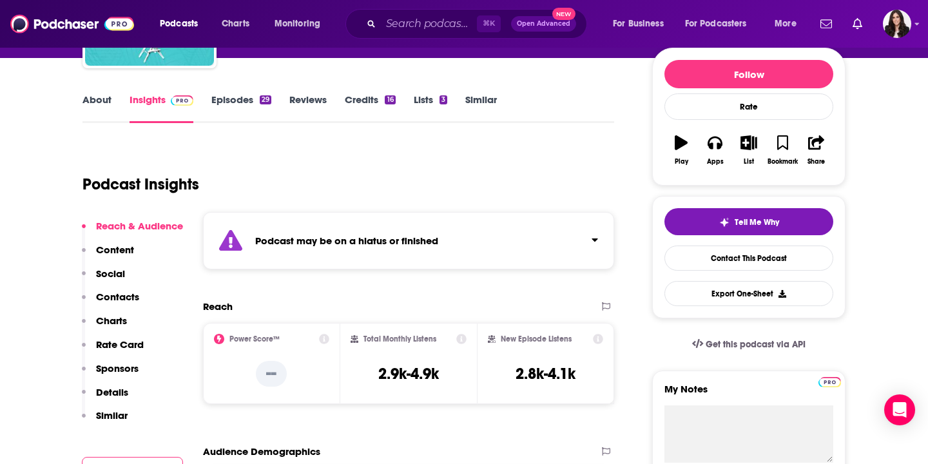
click at [239, 102] on link "Episodes 29" at bounding box center [241, 108] width 60 height 30
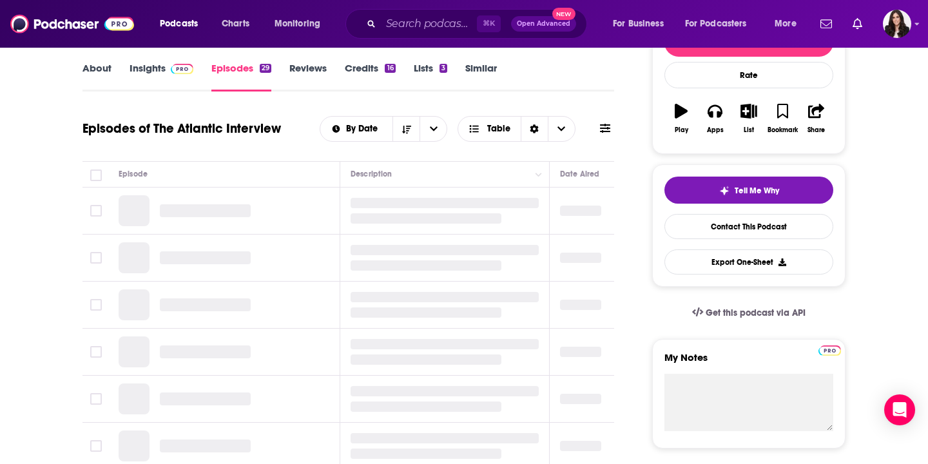
scroll to position [186, 0]
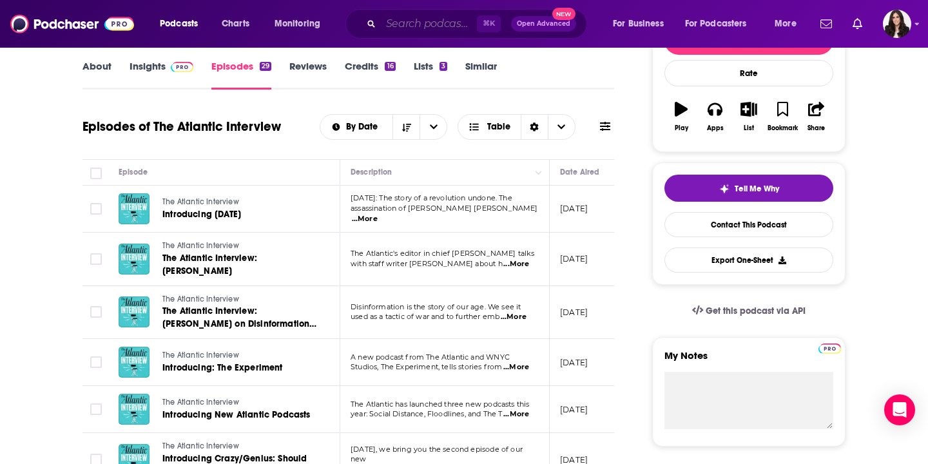
click at [447, 26] on input "Search podcasts, credits, & more..." at bounding box center [429, 24] width 96 height 21
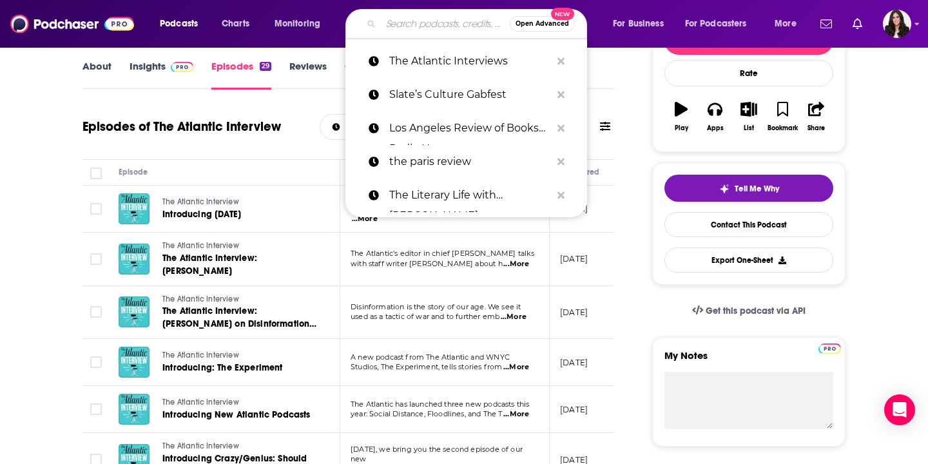
paste input "The New Yorker Radio Hour"
type input "The New Yorker Radio Hour"
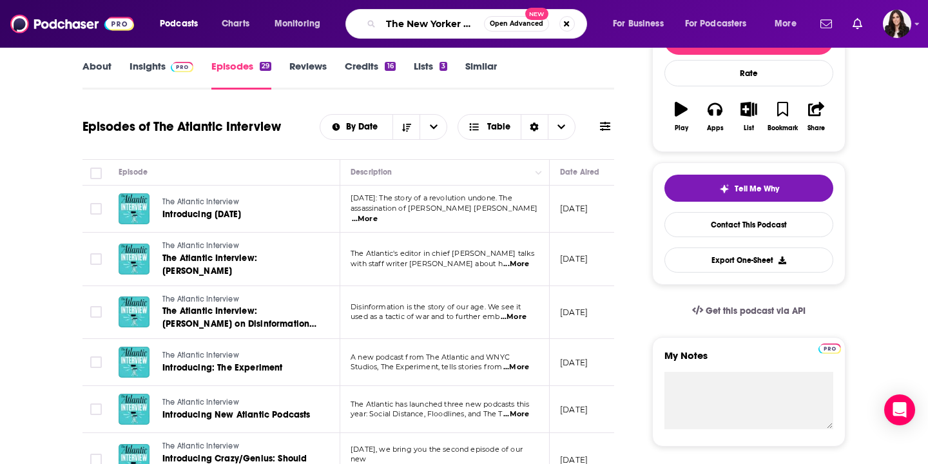
scroll to position [0, 39]
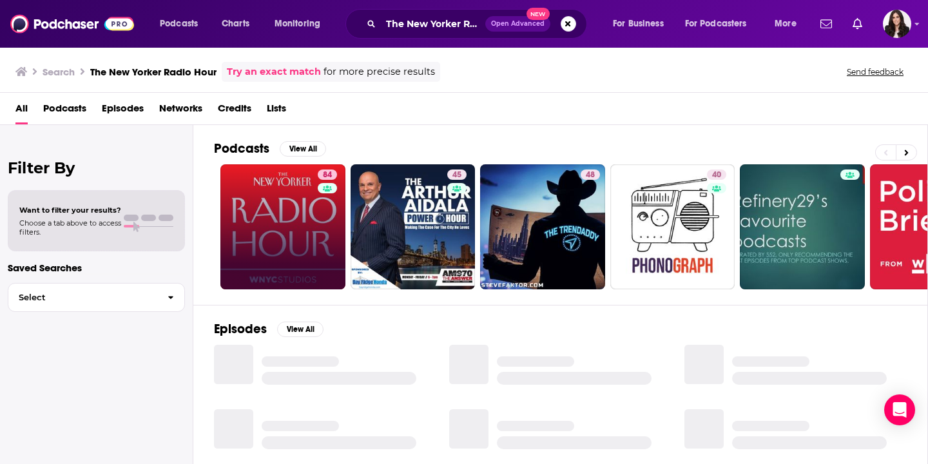
click at [296, 197] on link "84" at bounding box center [283, 226] width 125 height 125
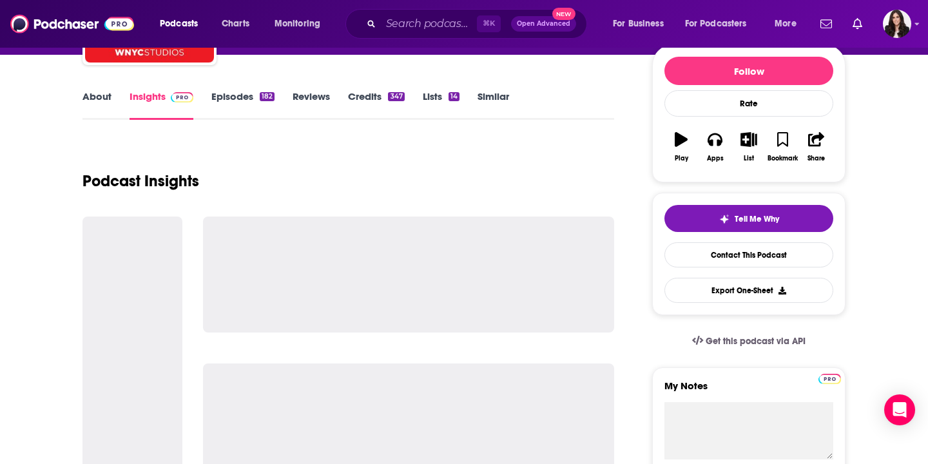
scroll to position [186, 0]
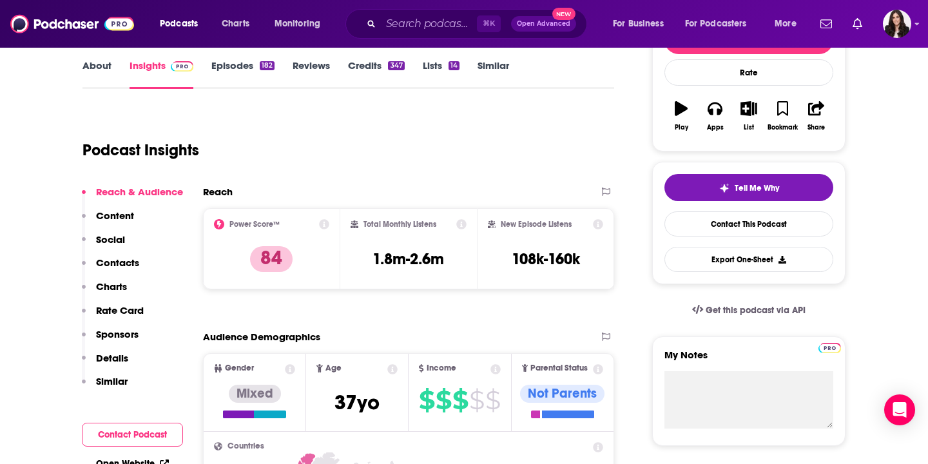
click at [123, 261] on p "Contacts" at bounding box center [117, 263] width 43 height 12
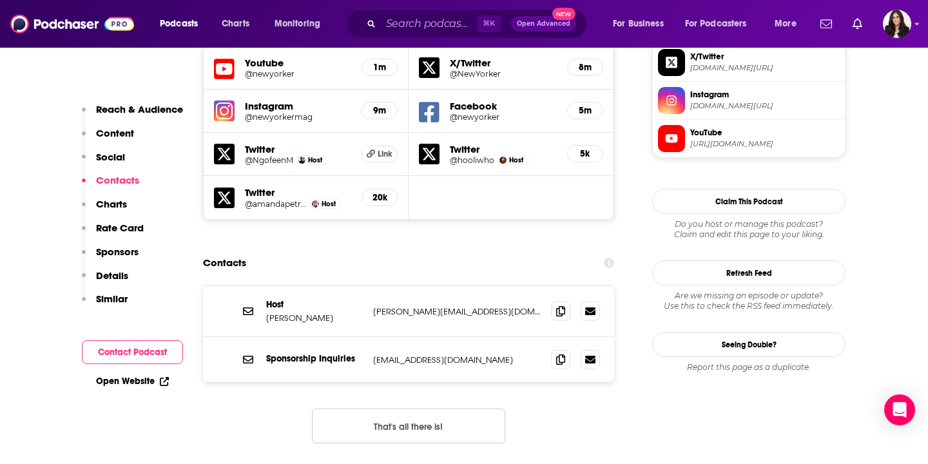
scroll to position [1166, 0]
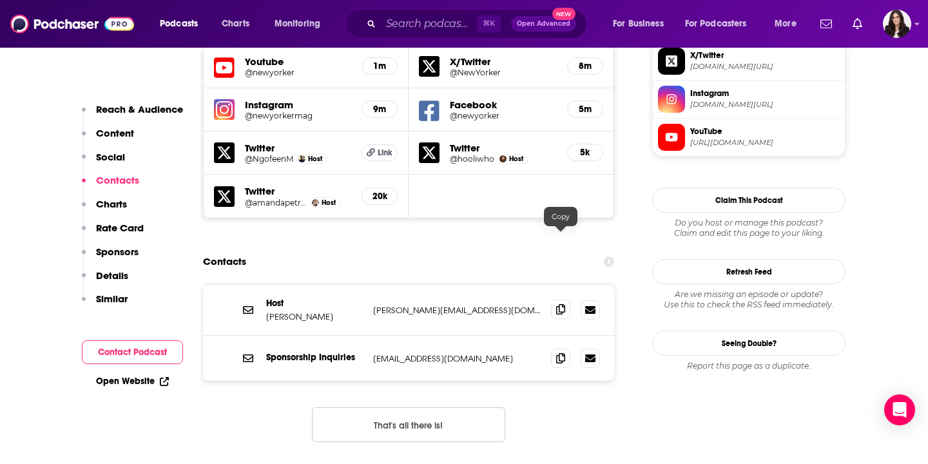
click at [559, 304] on icon at bounding box center [560, 309] width 9 height 10
click at [413, 21] on input "Search podcasts, credits, & more..." at bounding box center [429, 24] width 96 height 21
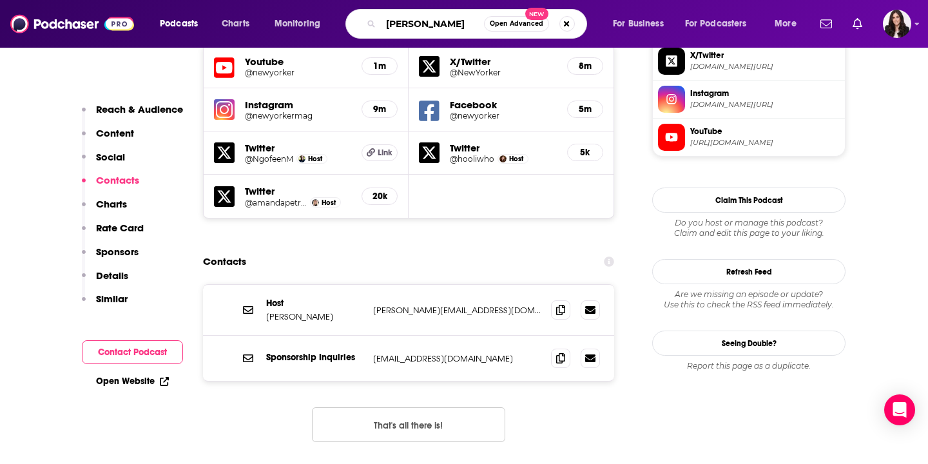
type input "[PERSON_NAME]"
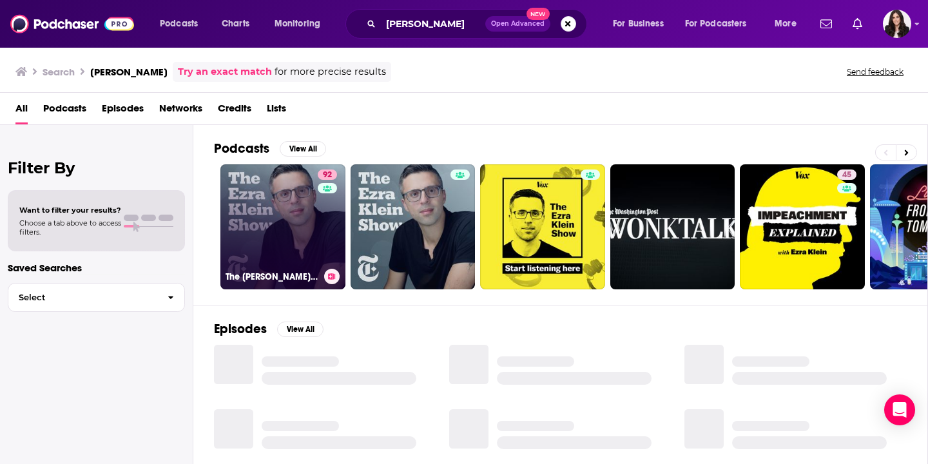
click at [263, 271] on h3 "The [PERSON_NAME] Show" at bounding box center [272, 276] width 93 height 11
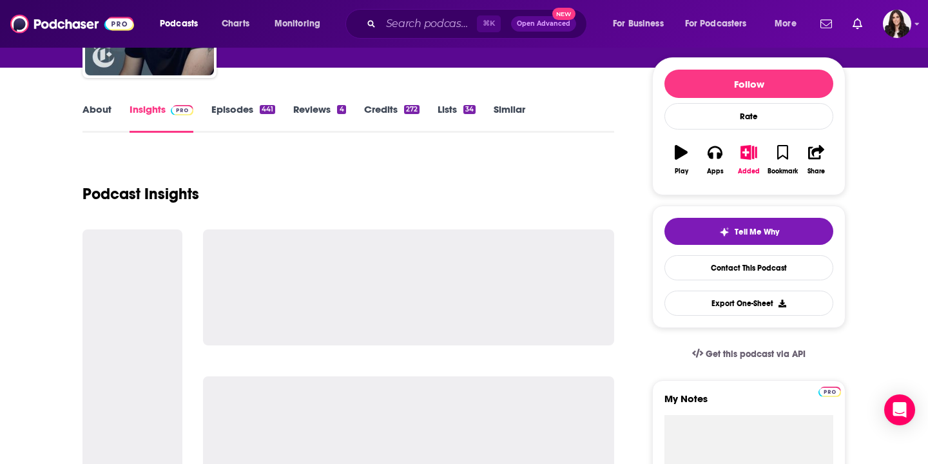
scroll to position [168, 0]
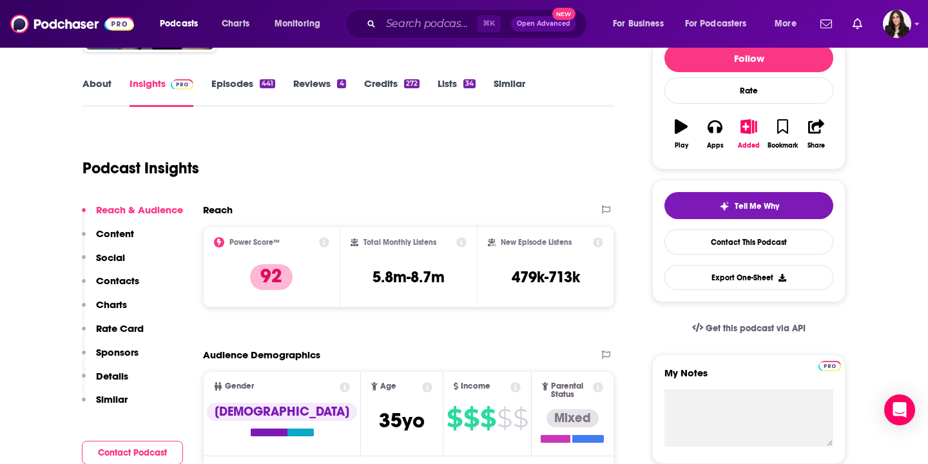
click at [117, 277] on p "Contacts" at bounding box center [117, 281] width 43 height 12
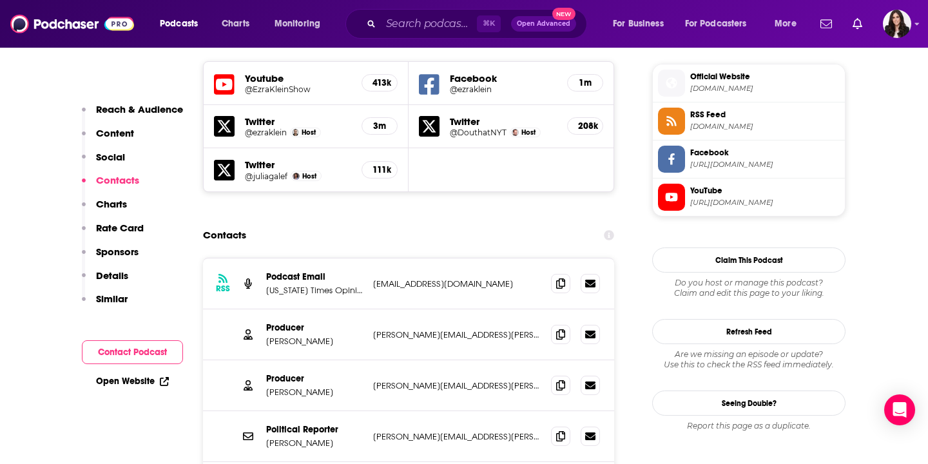
scroll to position [1159, 0]
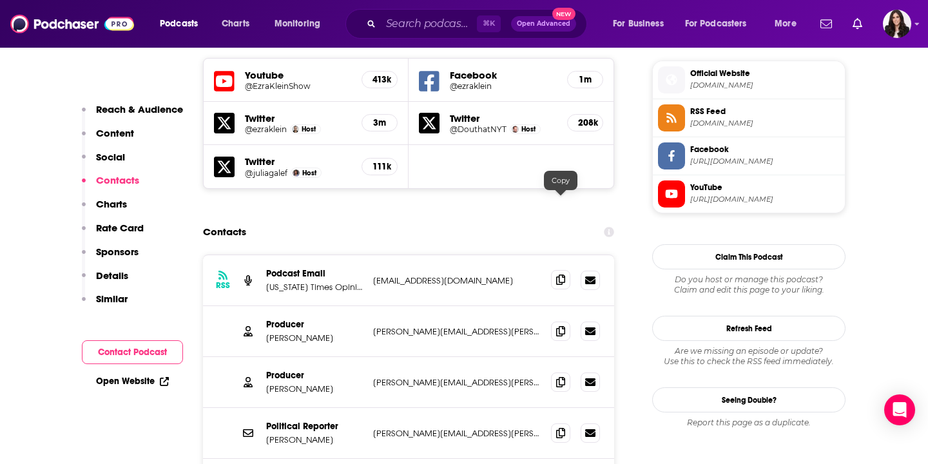
click at [565, 270] on span at bounding box center [560, 279] width 19 height 19
click at [563, 326] on icon at bounding box center [560, 331] width 9 height 10
click at [567, 372] on span at bounding box center [560, 381] width 19 height 19
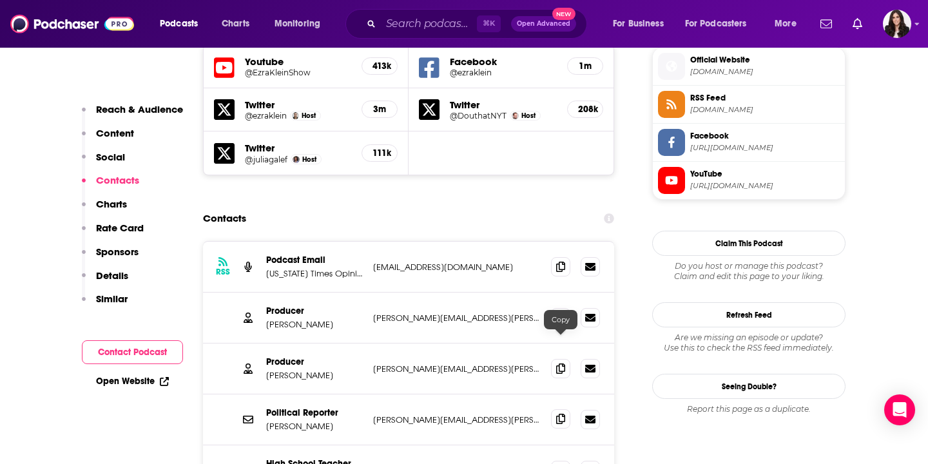
click at [558, 414] on icon at bounding box center [560, 419] width 9 height 10
click at [485, 464] on p "[EMAIL_ADDRESS][PERSON_NAME][DOMAIN_NAME]" at bounding box center [457, 471] width 168 height 11
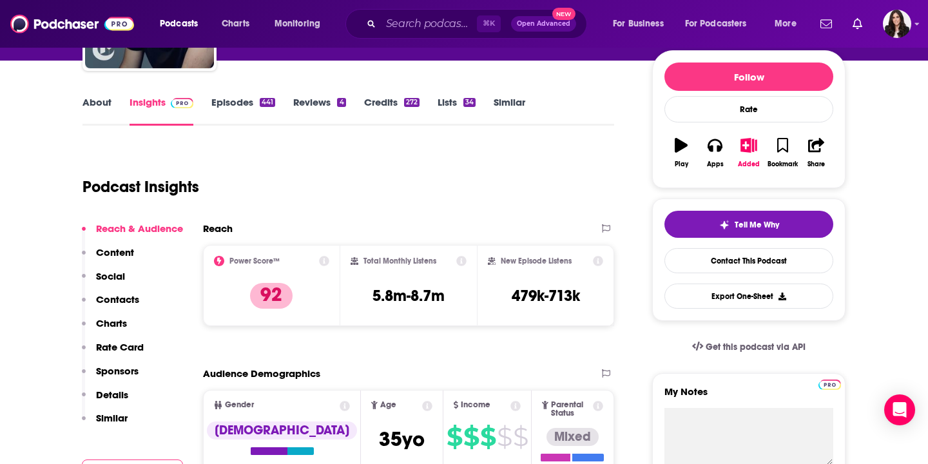
scroll to position [0, 0]
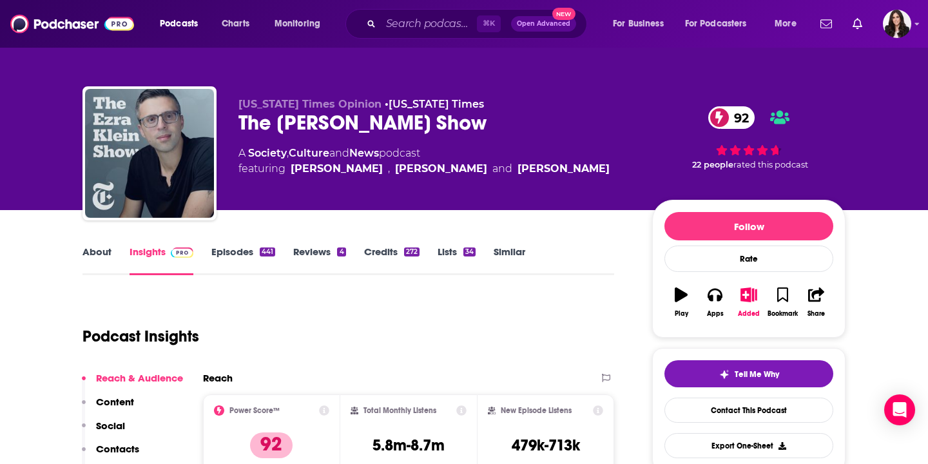
drag, startPoint x: 522, startPoint y: 170, endPoint x: 457, endPoint y: 170, distance: 65.1
click at [457, 170] on div "A Society , Culture and News podcast featuring [PERSON_NAME] , [PERSON_NAME] an…" at bounding box center [435, 161] width 393 height 31
copy div "[PERSON_NAME]"
click at [406, 26] on input "Search podcasts, credits, & more..." at bounding box center [429, 24] width 96 height 21
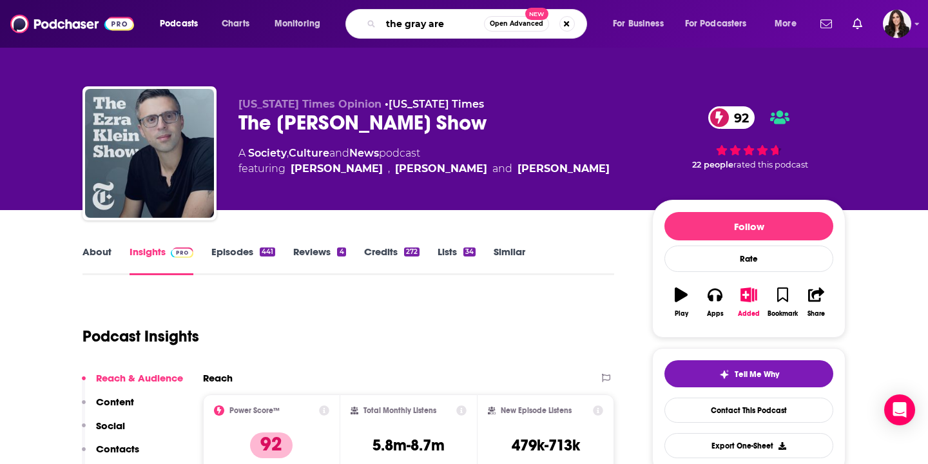
type input "the gray area"
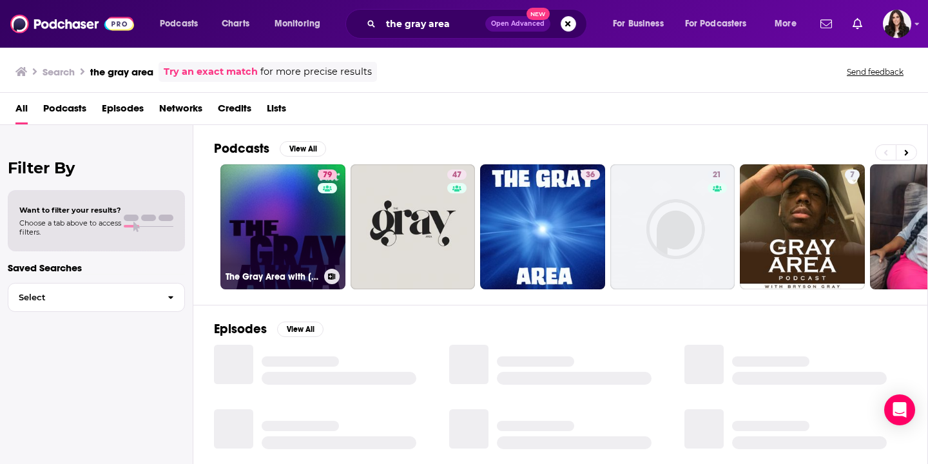
click at [287, 223] on link "79 The Gray Area with [PERSON_NAME]" at bounding box center [283, 226] width 125 height 125
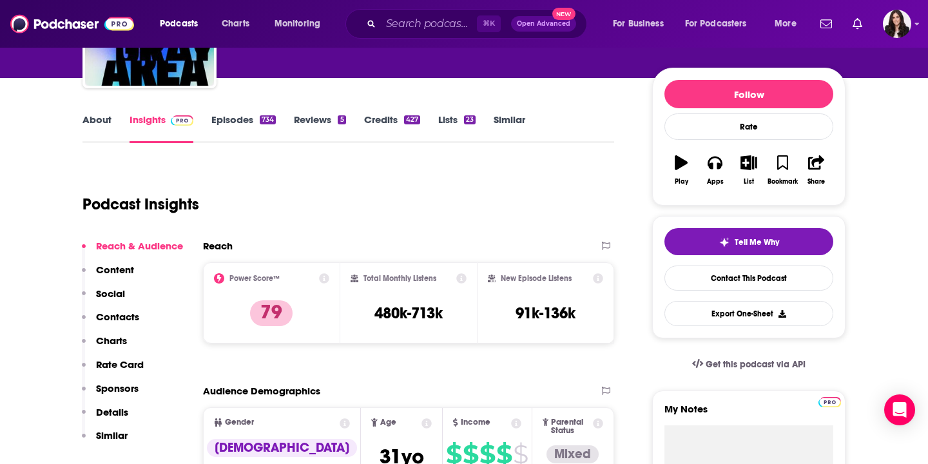
click at [129, 316] on p "Contacts" at bounding box center [117, 317] width 43 height 12
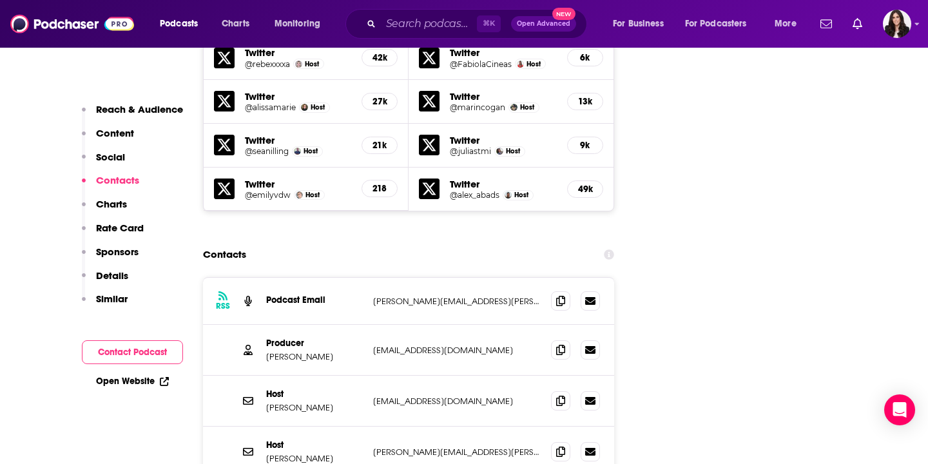
scroll to position [1440, 0]
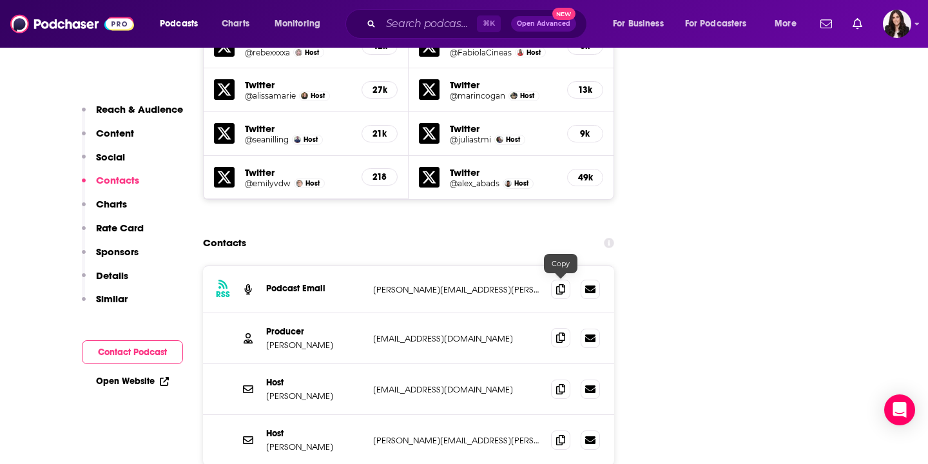
click at [560, 333] on icon at bounding box center [560, 338] width 9 height 10
click at [565, 435] on icon at bounding box center [560, 440] width 9 height 10
click at [560, 333] on icon at bounding box center [560, 338] width 9 height 10
click at [558, 284] on icon at bounding box center [560, 289] width 9 height 10
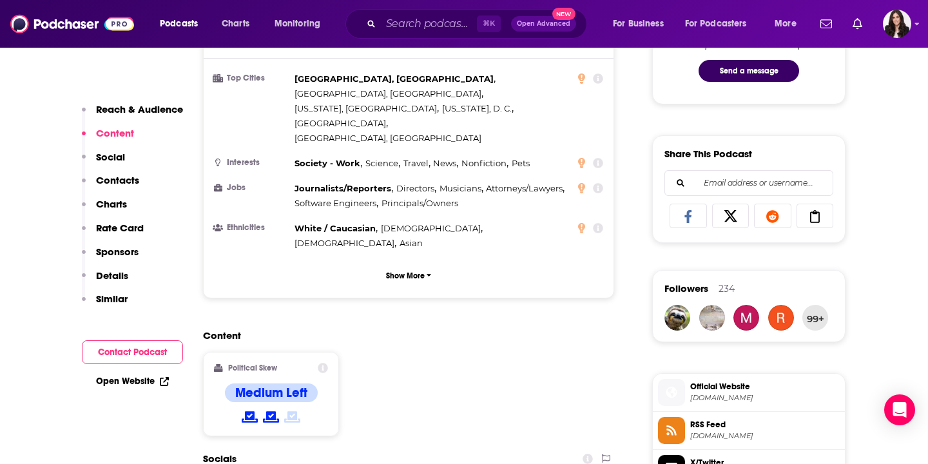
scroll to position [0, 0]
